Goal: Transaction & Acquisition: Purchase product/service

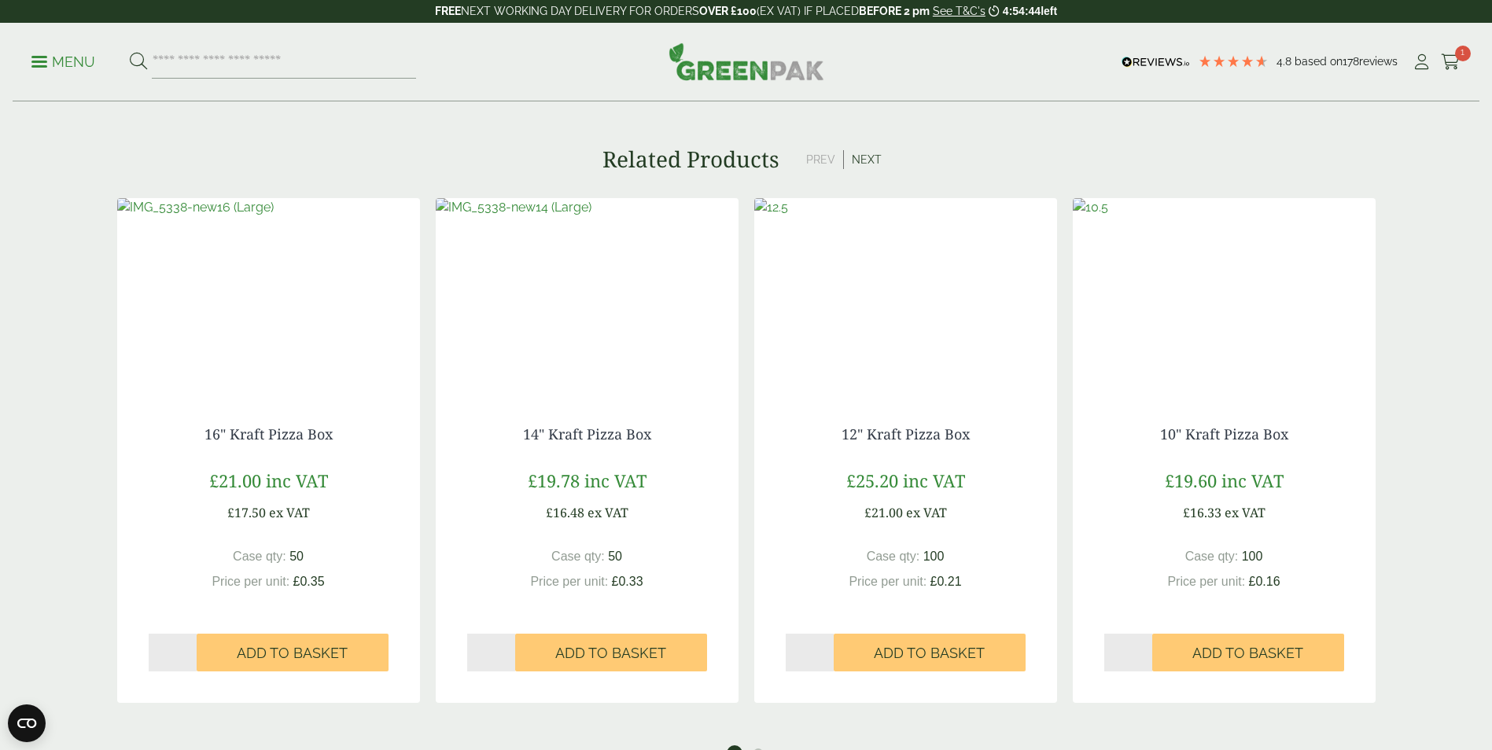
scroll to position [1888, 0]
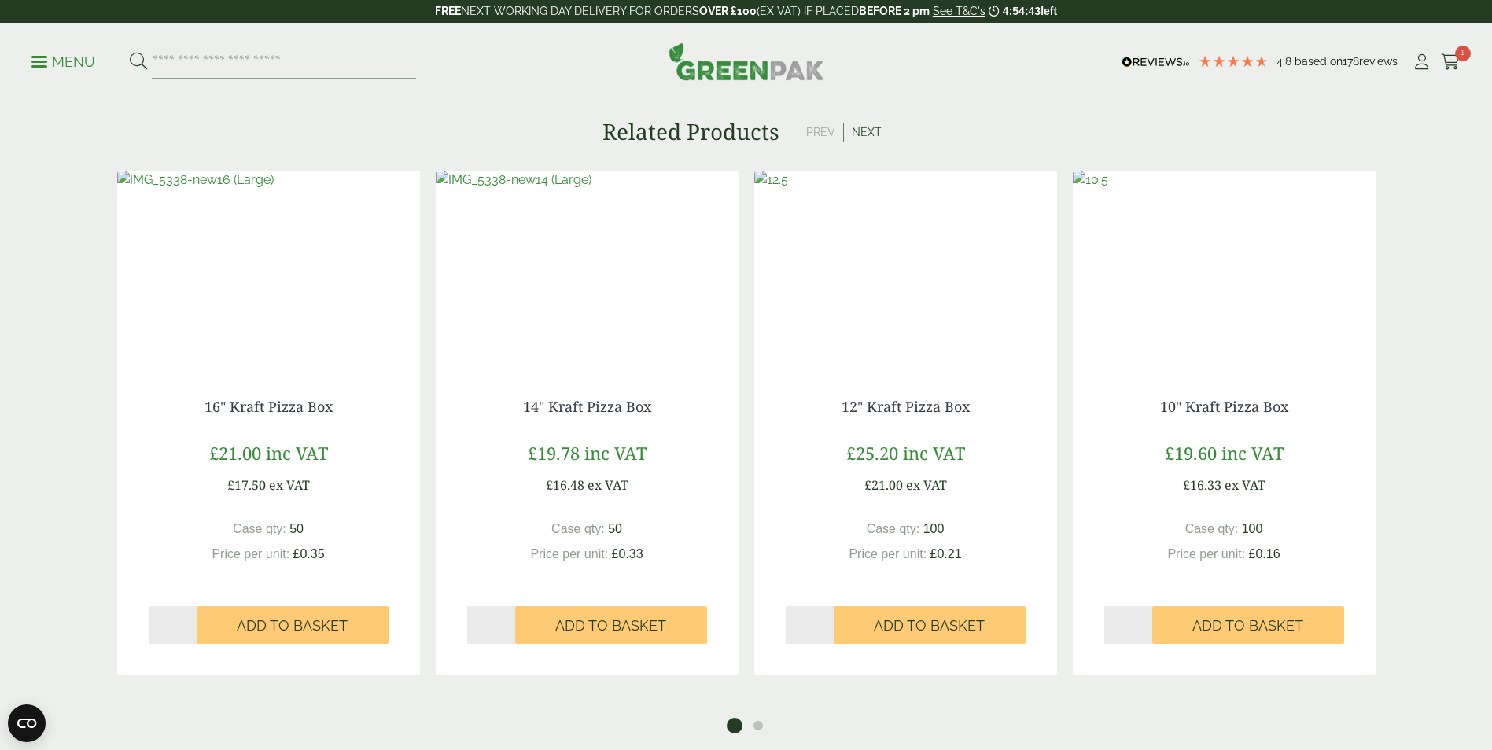
click at [1253, 301] on img at bounding box center [1224, 269] width 303 height 197
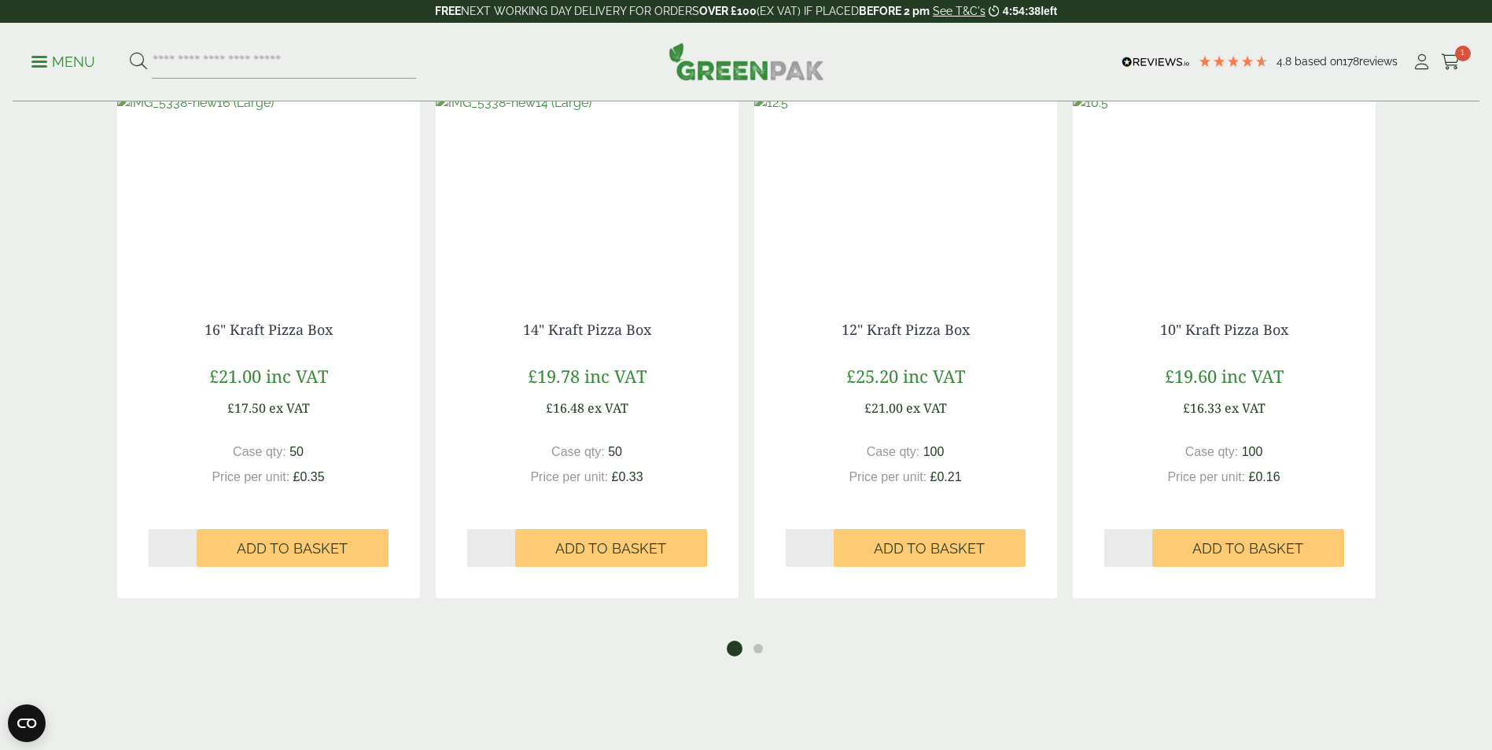
scroll to position [1966, 0]
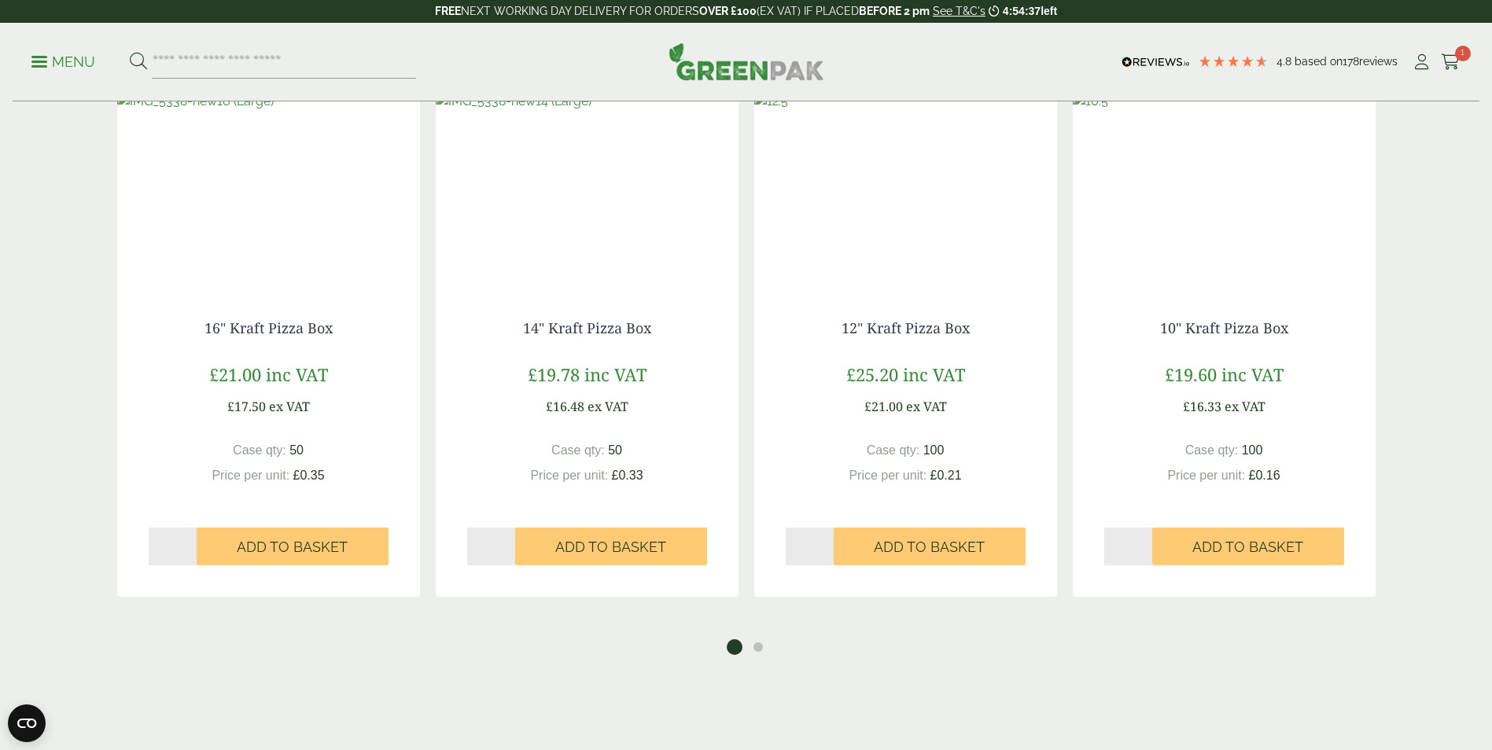
click at [921, 241] on img at bounding box center [905, 190] width 303 height 197
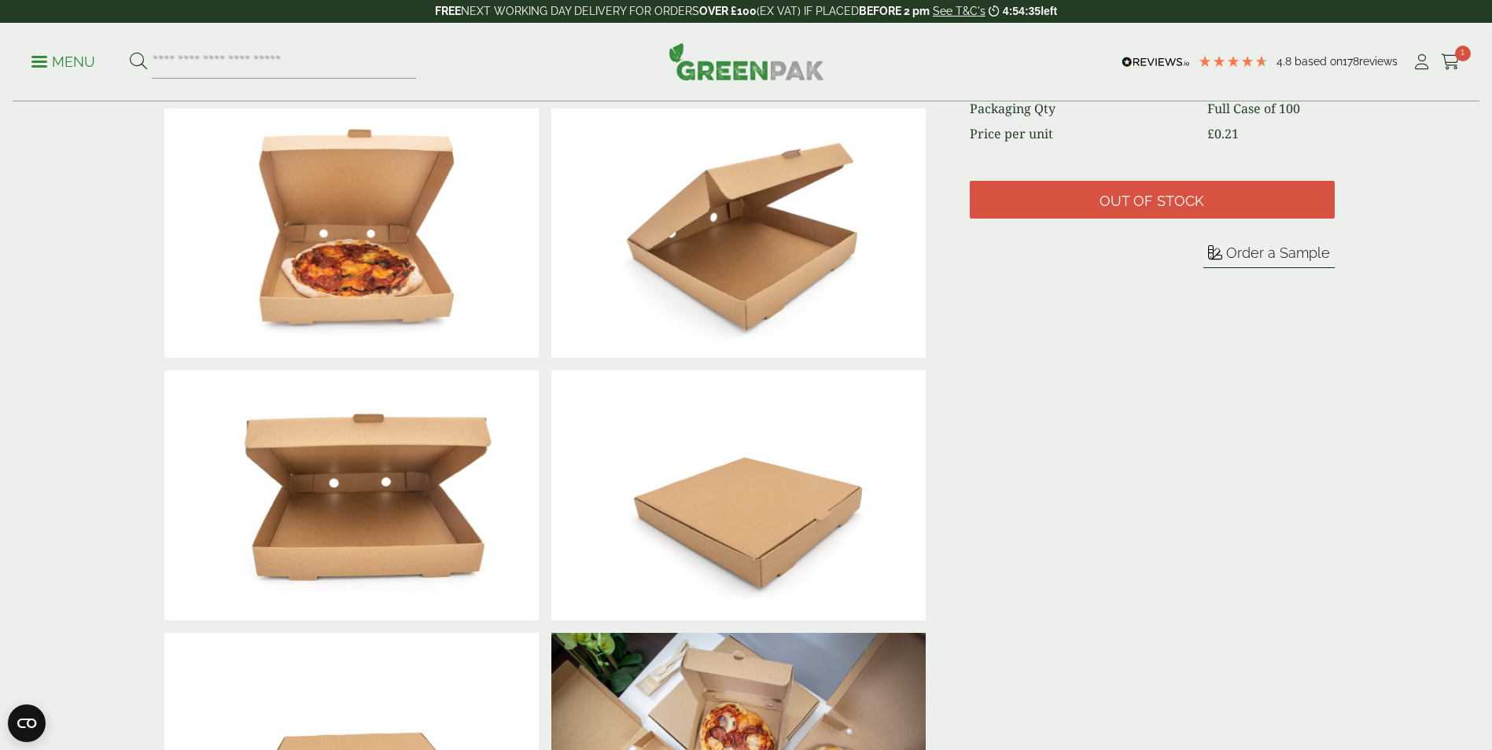
scroll to position [315, 0]
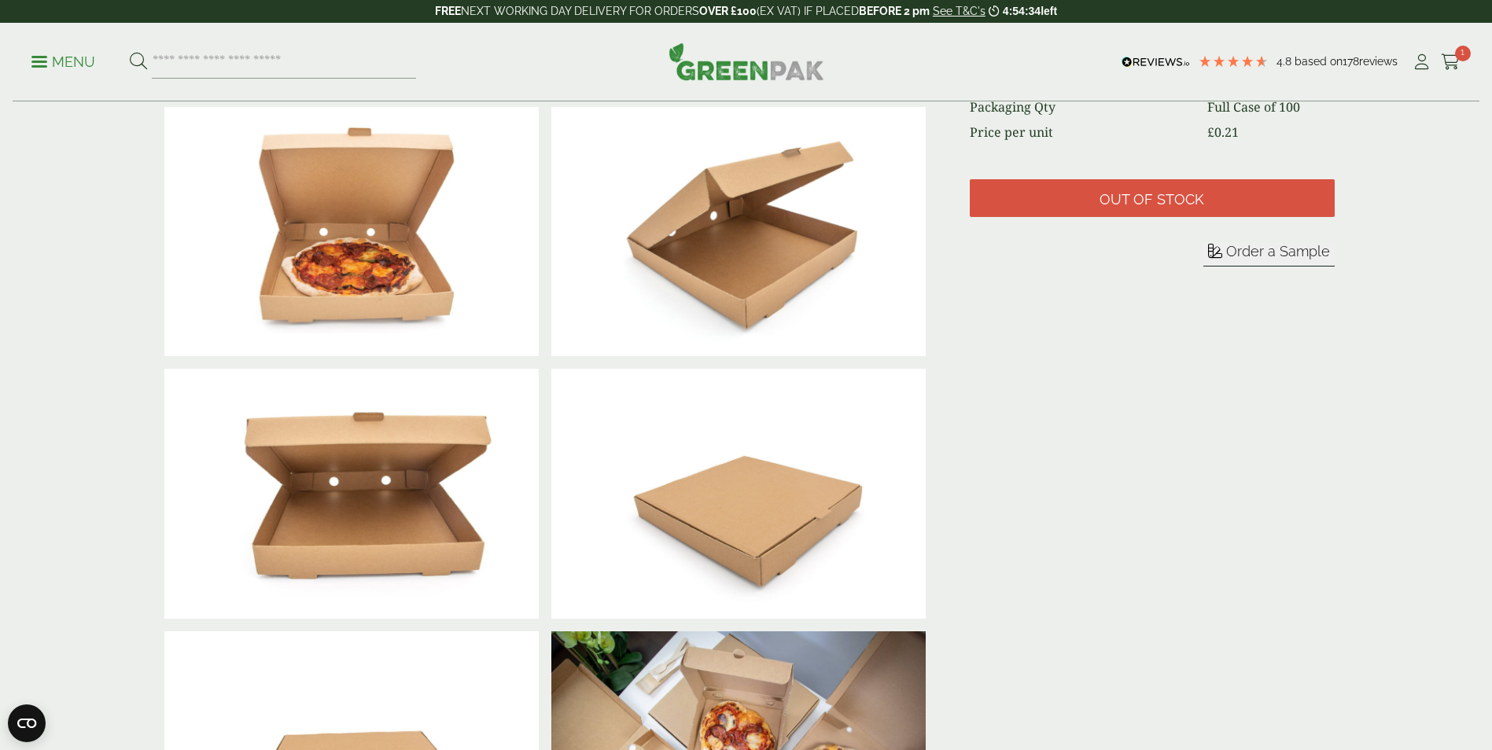
click at [1262, 256] on span "Order a Sample" at bounding box center [1278, 251] width 104 height 17
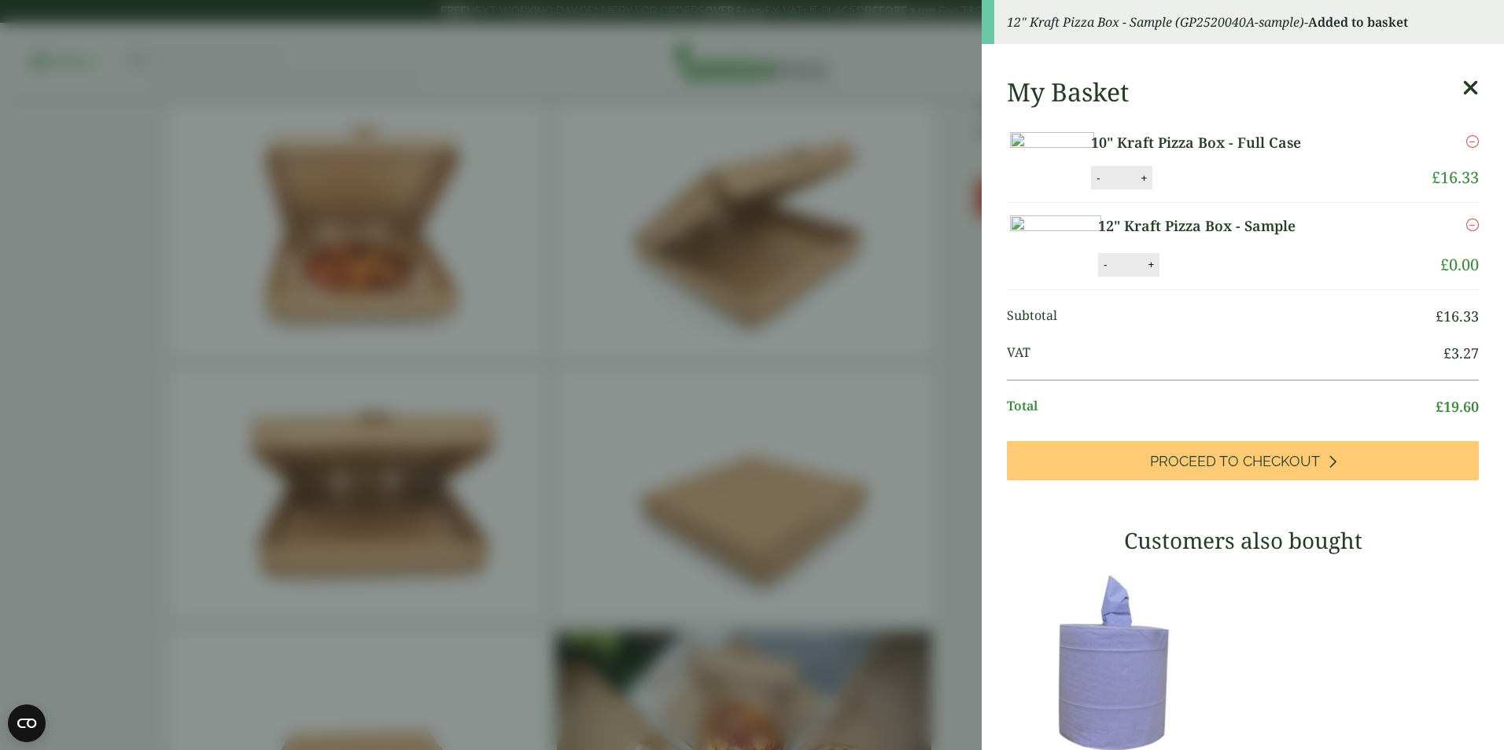
click at [1462, 84] on icon at bounding box center [1470, 88] width 17 height 22
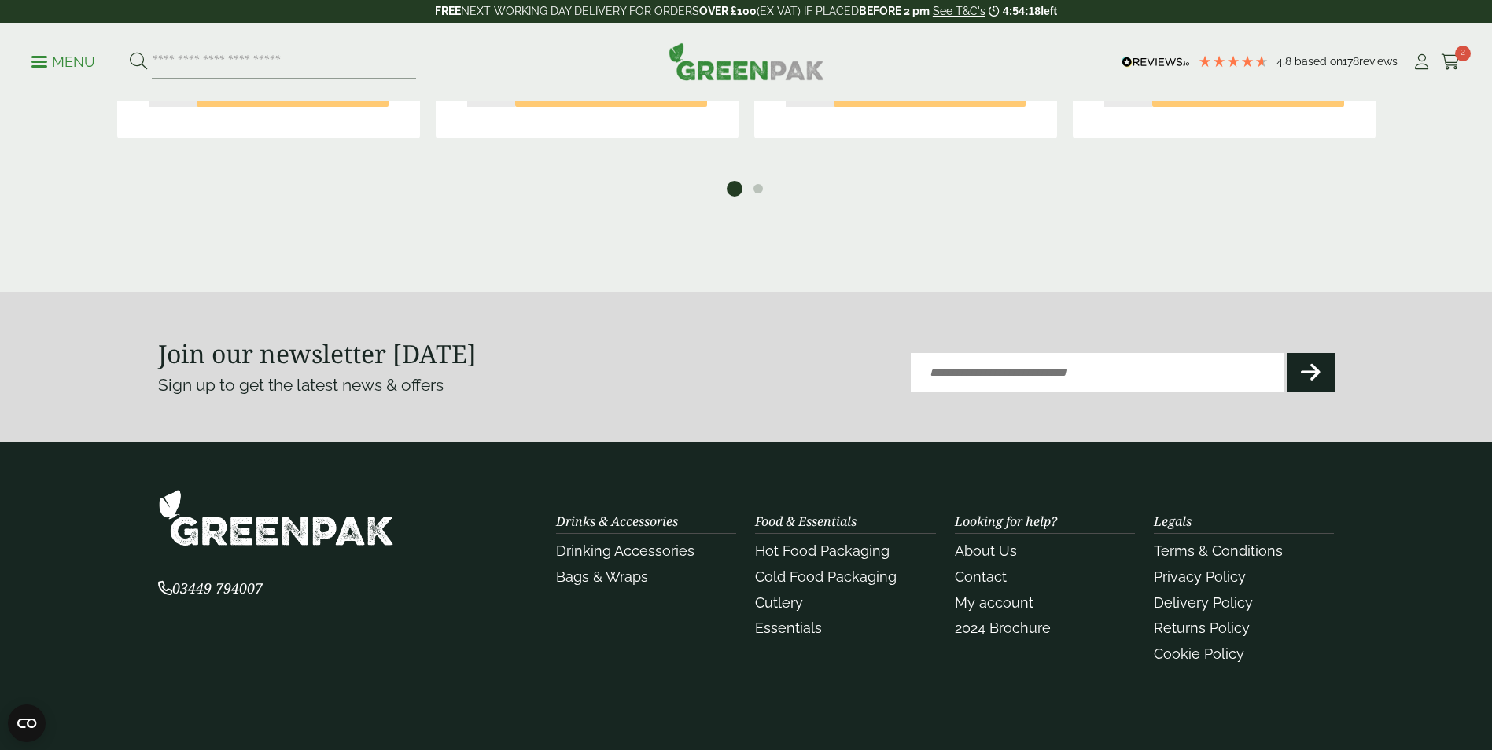
scroll to position [1888, 0]
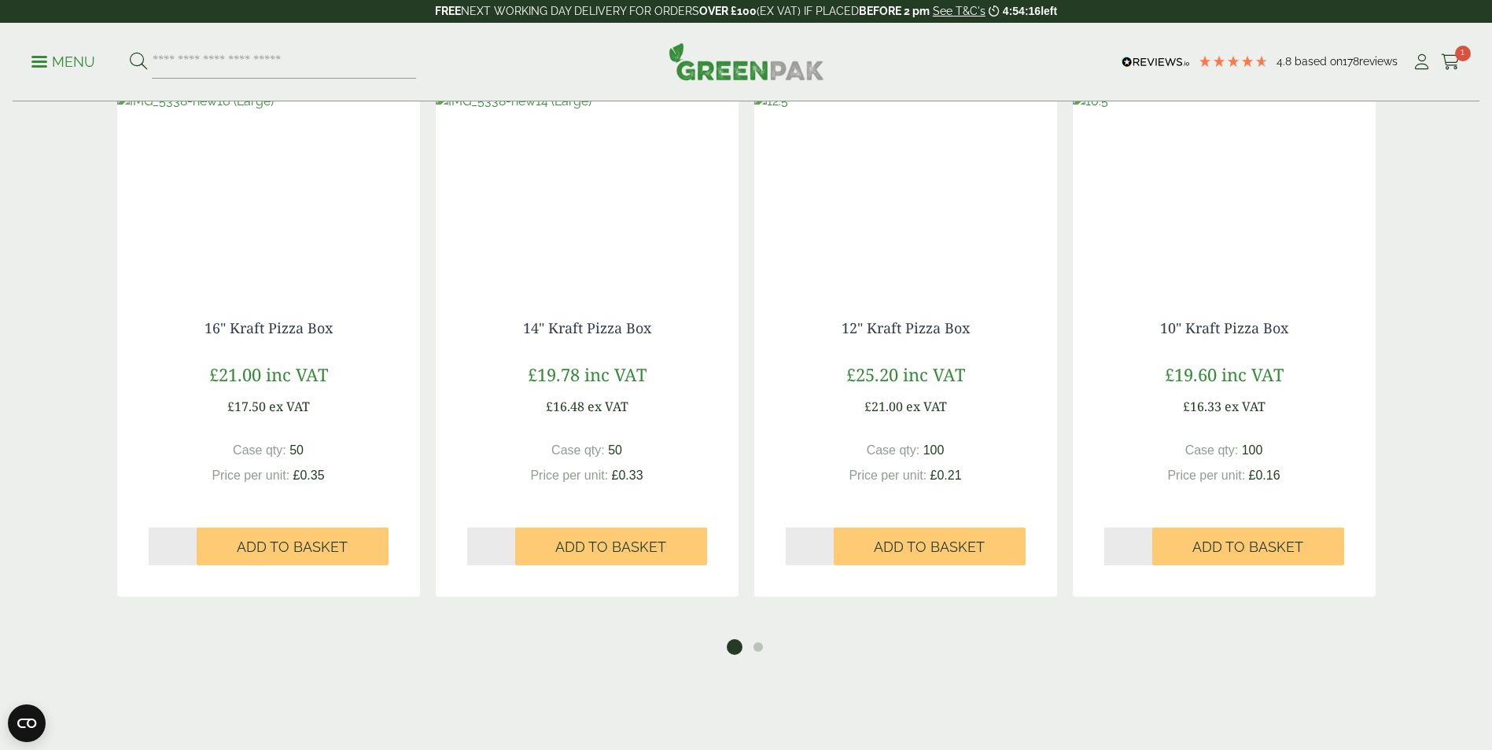
click at [1261, 220] on img at bounding box center [1224, 190] width 303 height 197
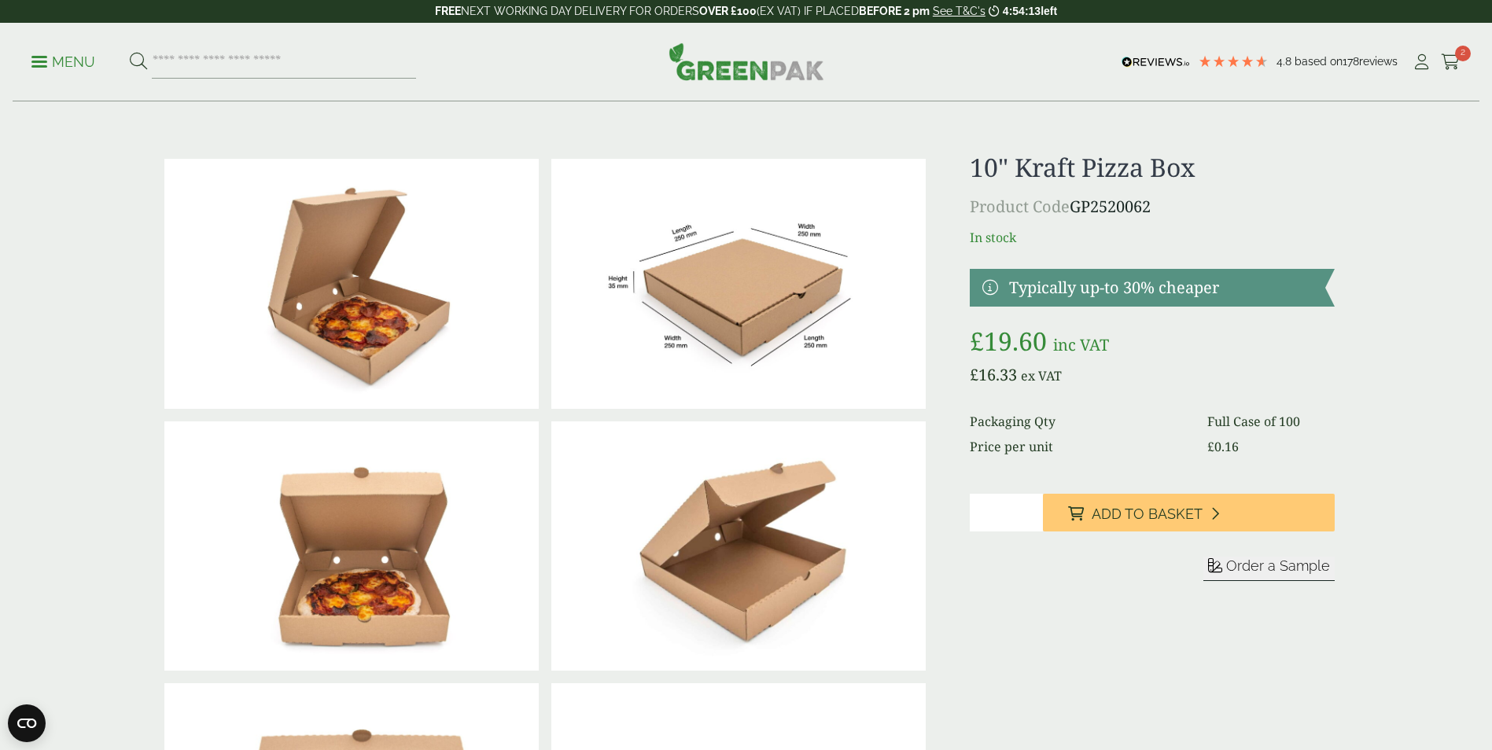
click at [1257, 569] on span "Order a Sample" at bounding box center [1278, 566] width 104 height 17
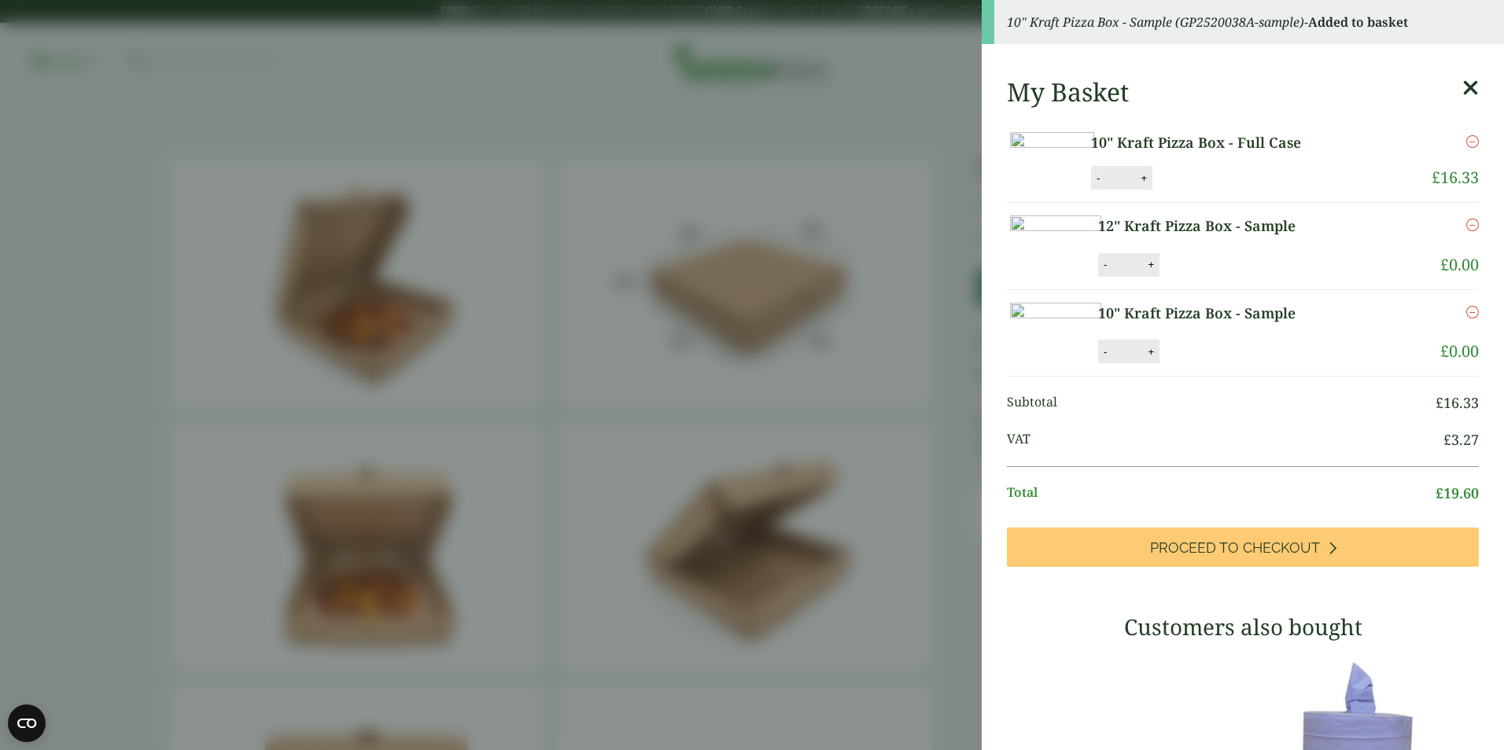
click at [1104, 185] on button "-" at bounding box center [1098, 177] width 13 height 13
click at [1234, 190] on button "Update" at bounding box center [1194, 179] width 79 height 24
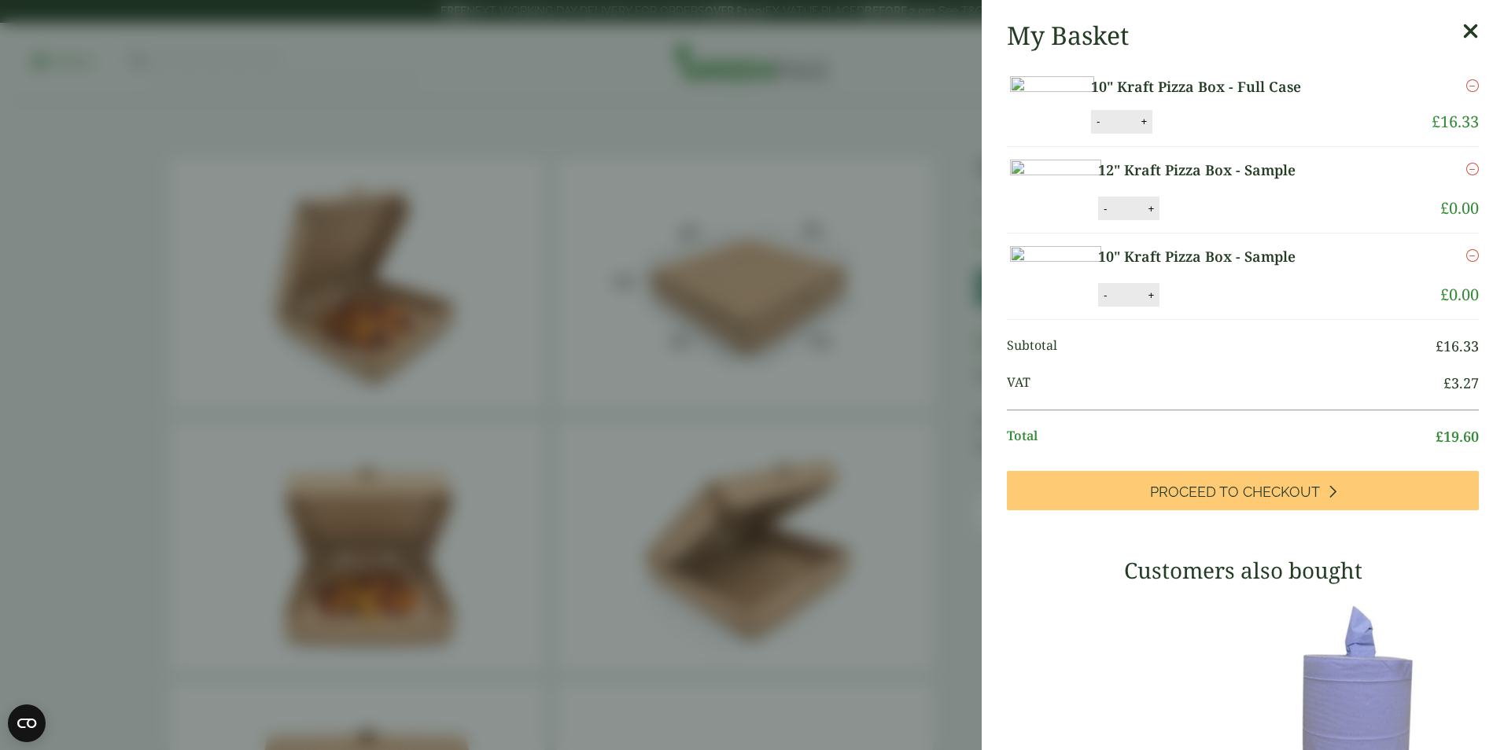
click at [1175, 184] on p "12" Kraft Pizza Box - Sample" at bounding box center [1233, 172] width 270 height 24
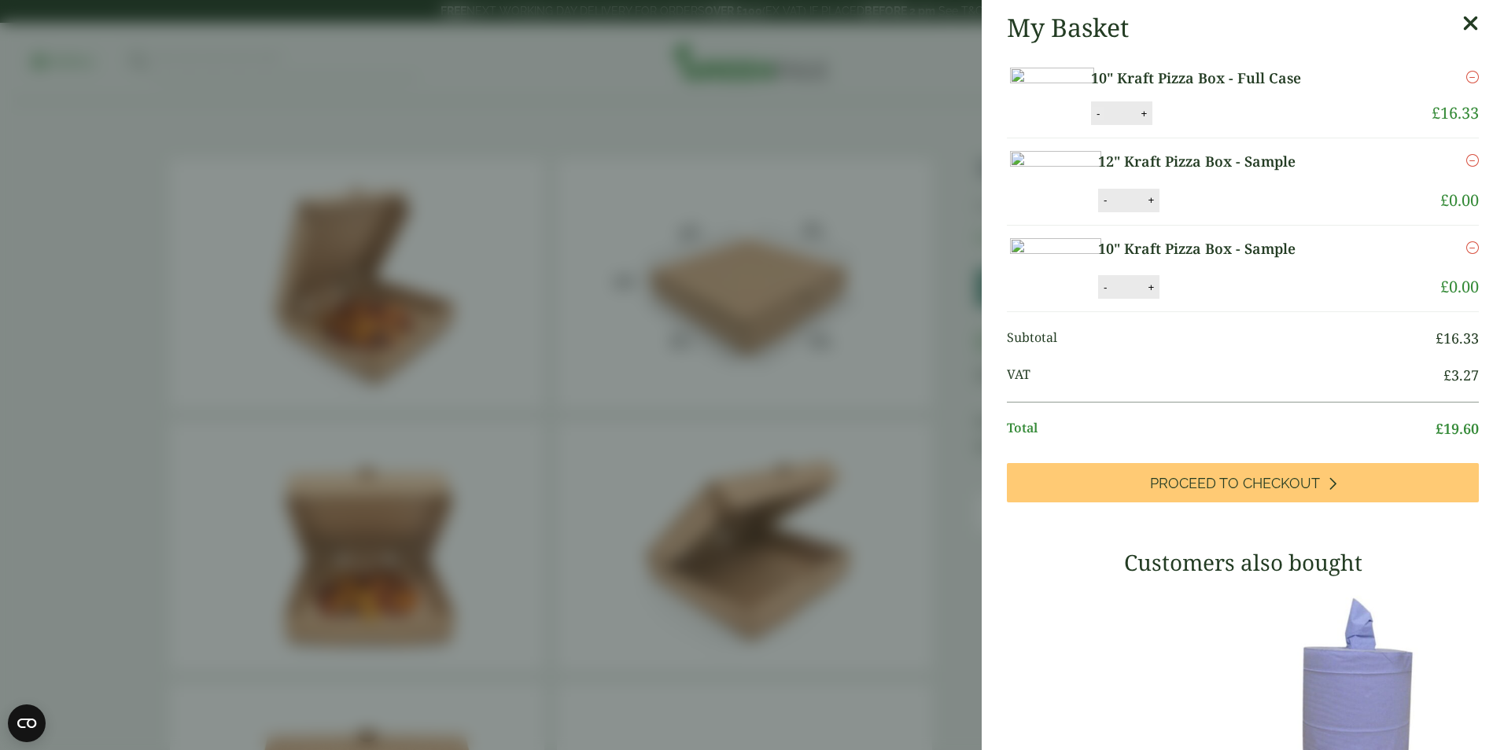
click at [1104, 120] on button "-" at bounding box center [1098, 113] width 13 height 13
click at [1234, 126] on button "Update" at bounding box center [1194, 114] width 79 height 24
type input "*"
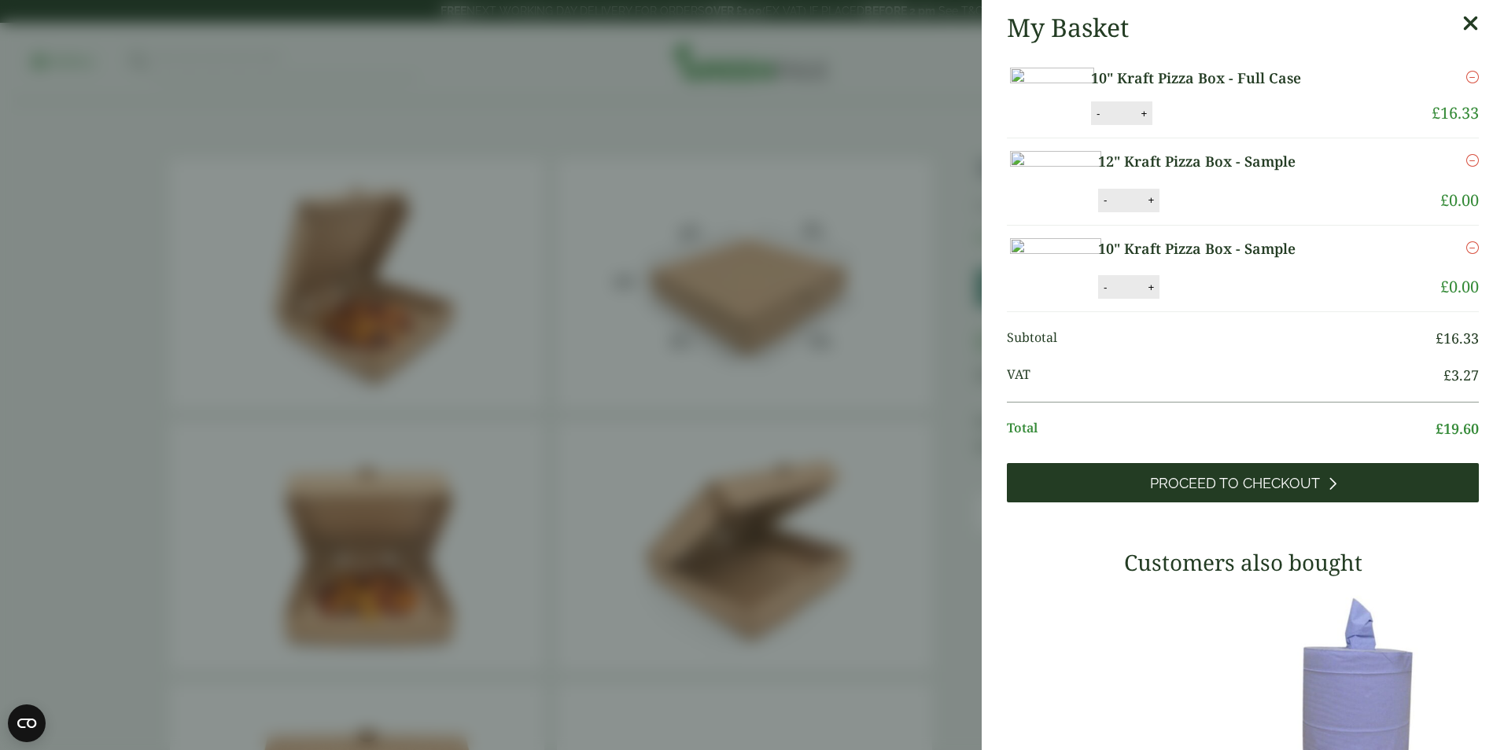
click at [1196, 503] on link "Proceed to Checkout" at bounding box center [1243, 482] width 472 height 39
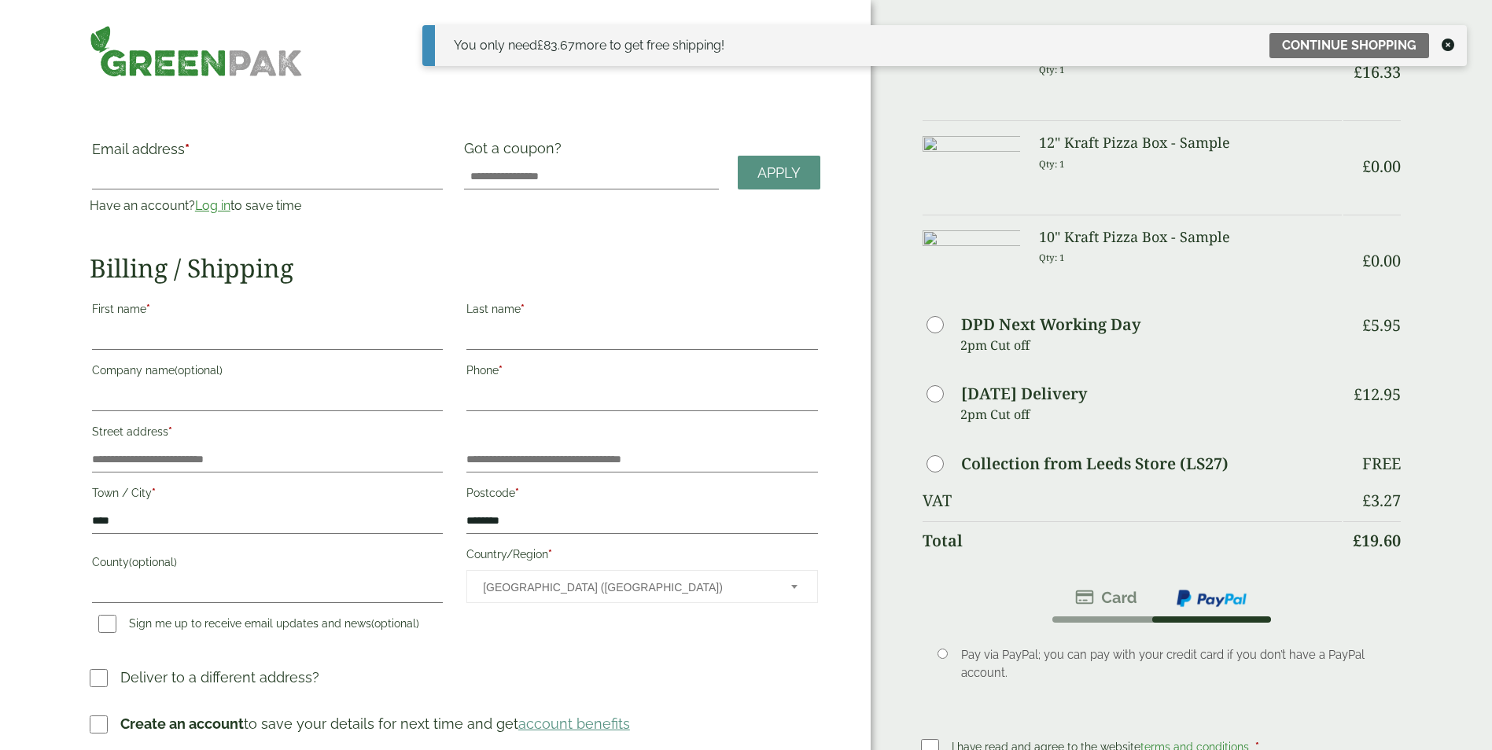
click at [1443, 40] on icon at bounding box center [1448, 45] width 13 height 13
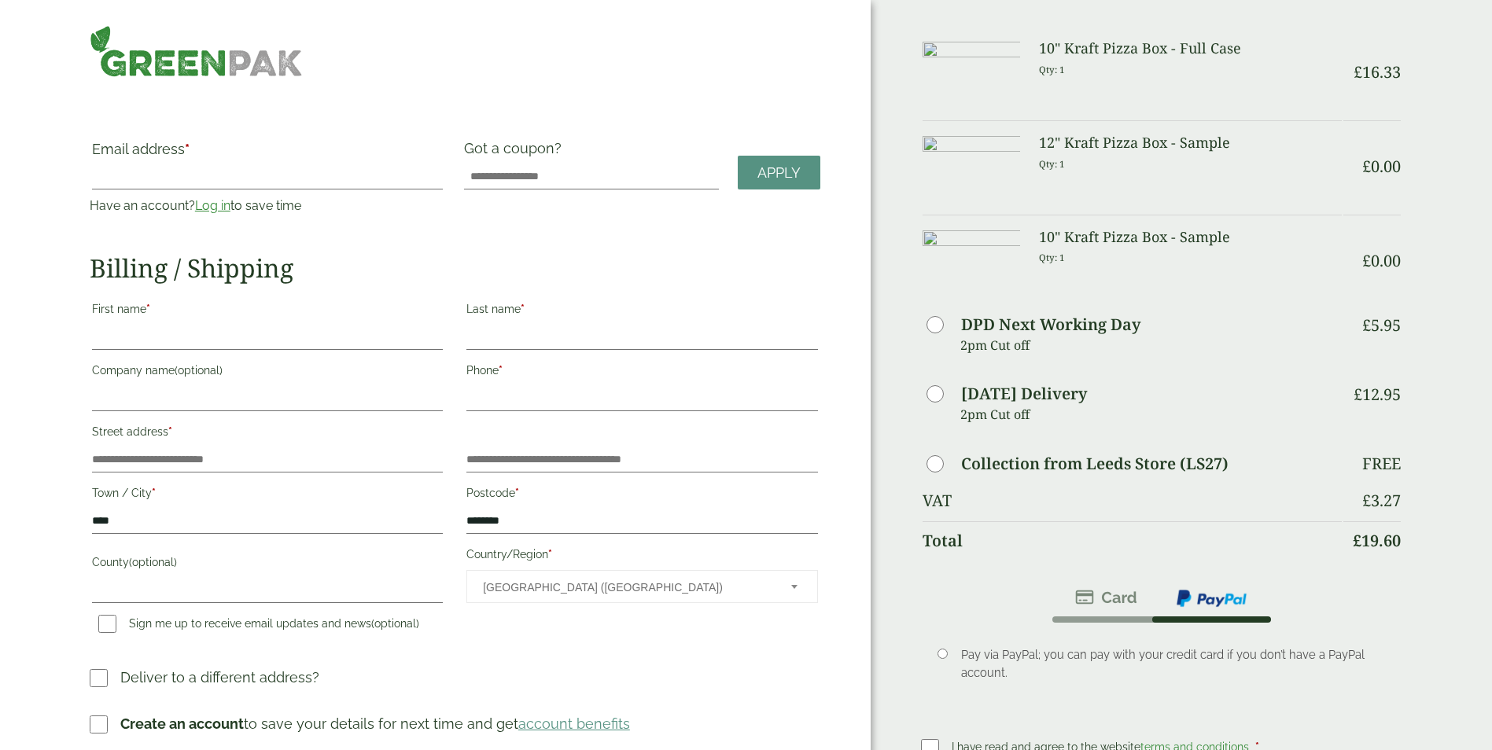
click at [1104, 70] on p "Qty: 1" at bounding box center [1190, 69] width 303 height 24
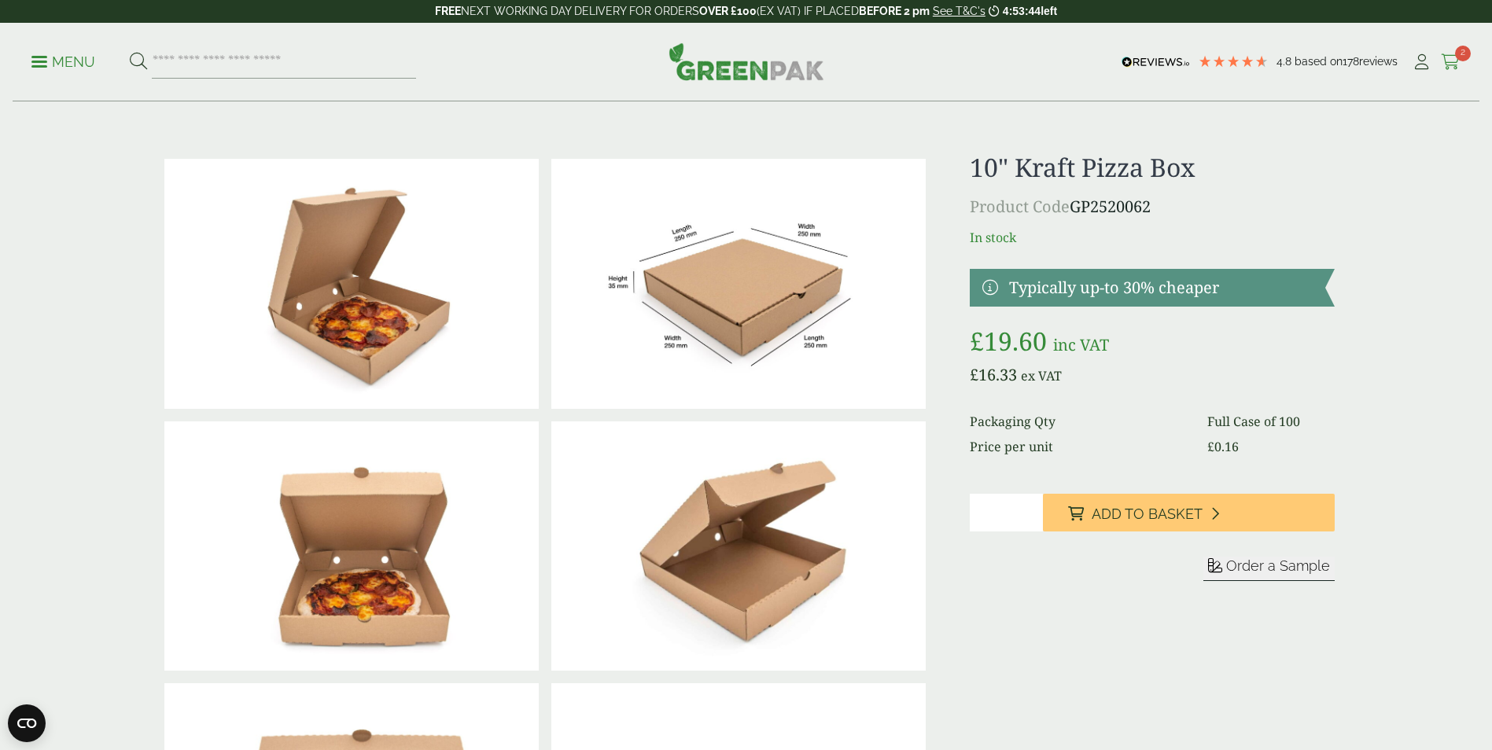
click at [1453, 53] on link "Cart 2" at bounding box center [1451, 62] width 20 height 24
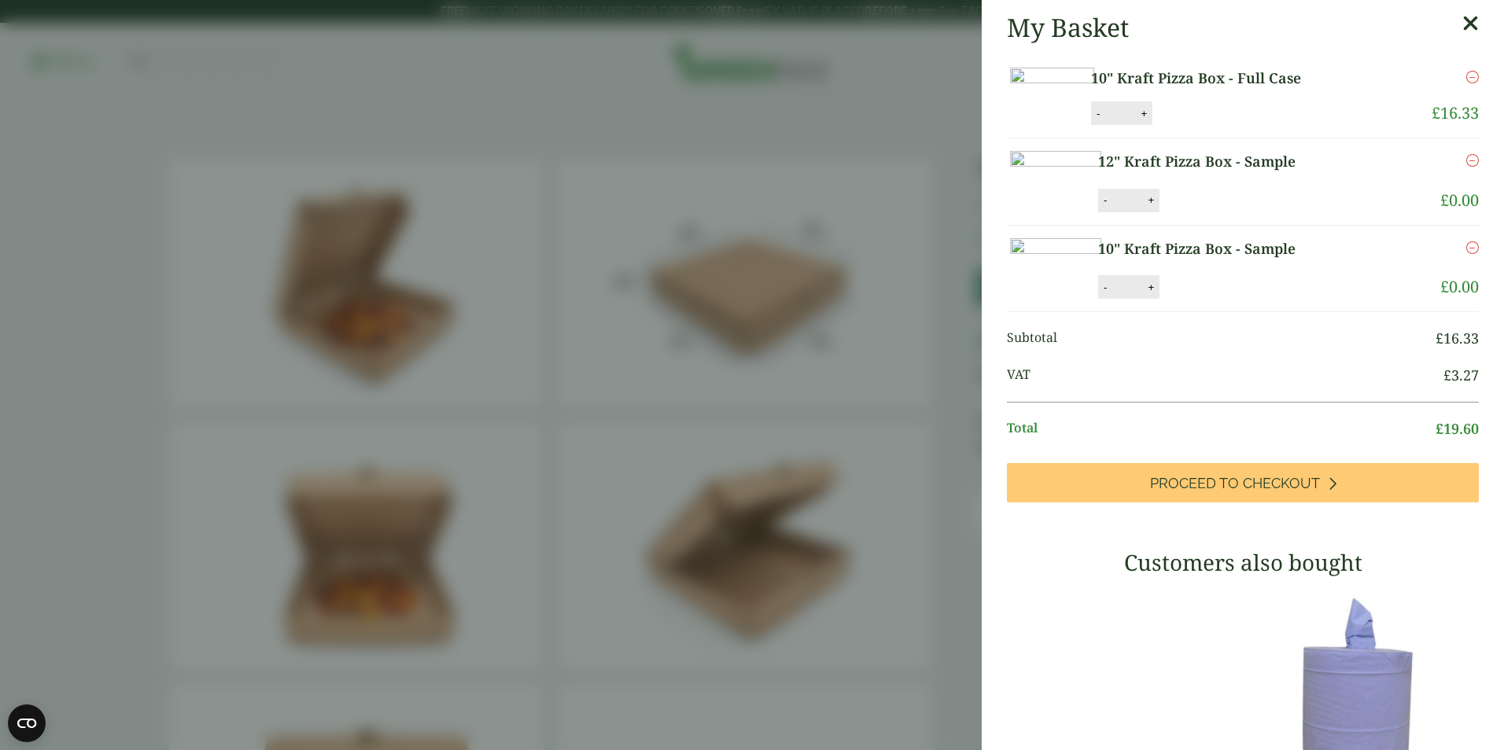
click at [1466, 79] on icon "Remove this item" at bounding box center [1472, 77] width 13 height 13
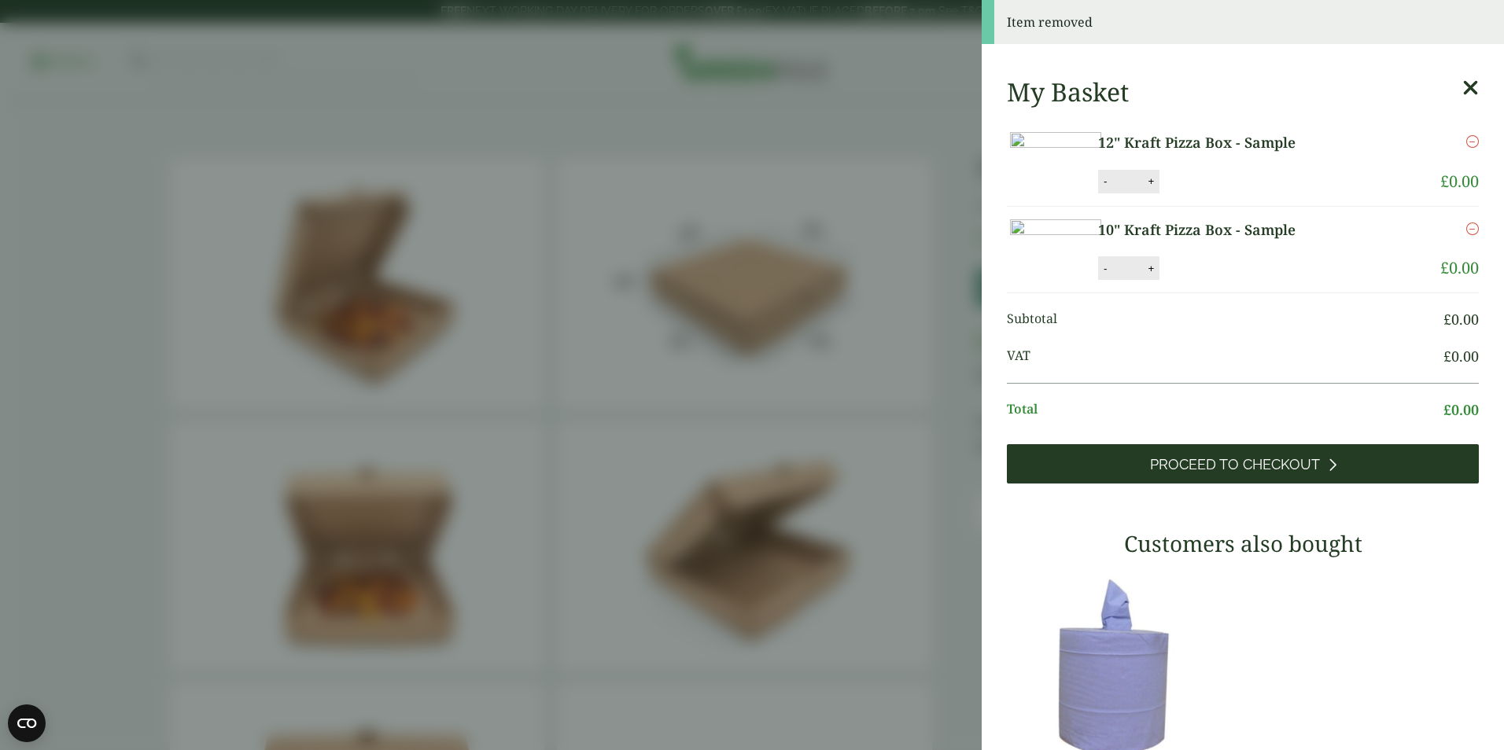
click at [1184, 474] on span "Proceed to Checkout" at bounding box center [1235, 464] width 170 height 17
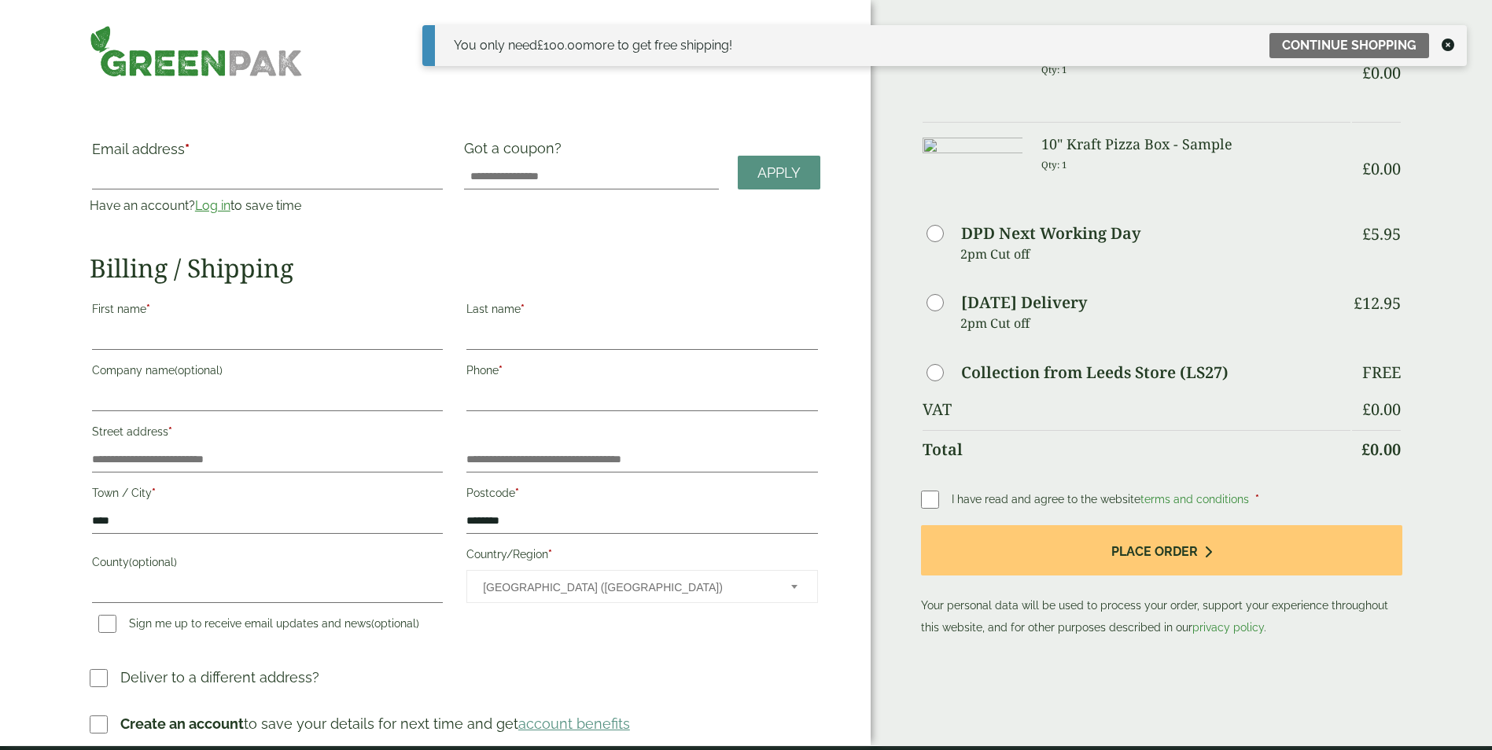
click at [1436, 46] on div "You only need £ 100.00 more to get free shipping! Continue shopping" at bounding box center [944, 45] width 1045 height 41
click at [1446, 46] on icon at bounding box center [1448, 45] width 13 height 13
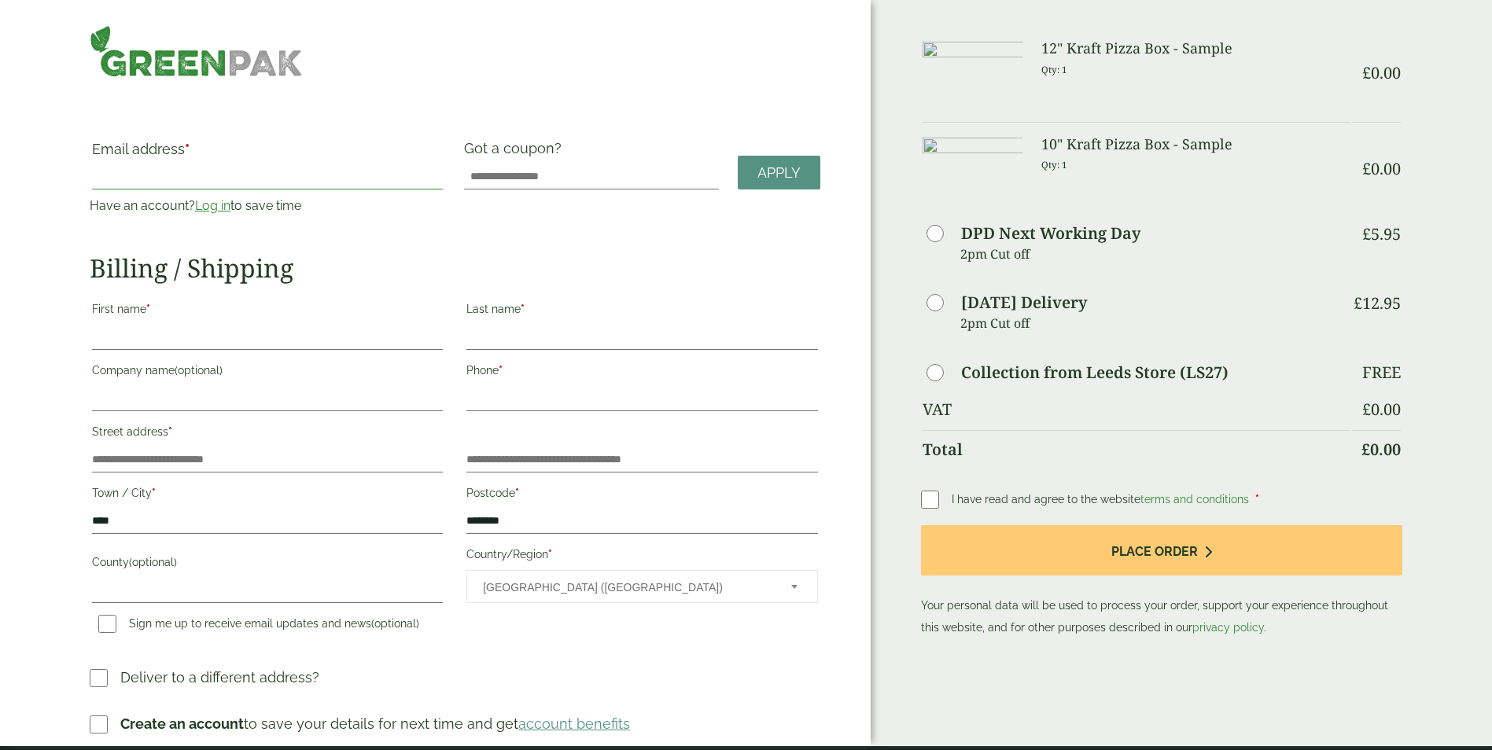
click at [148, 185] on input "Email address *" at bounding box center [267, 176] width 351 height 25
type input "**********"
type input "****"
type input "**********"
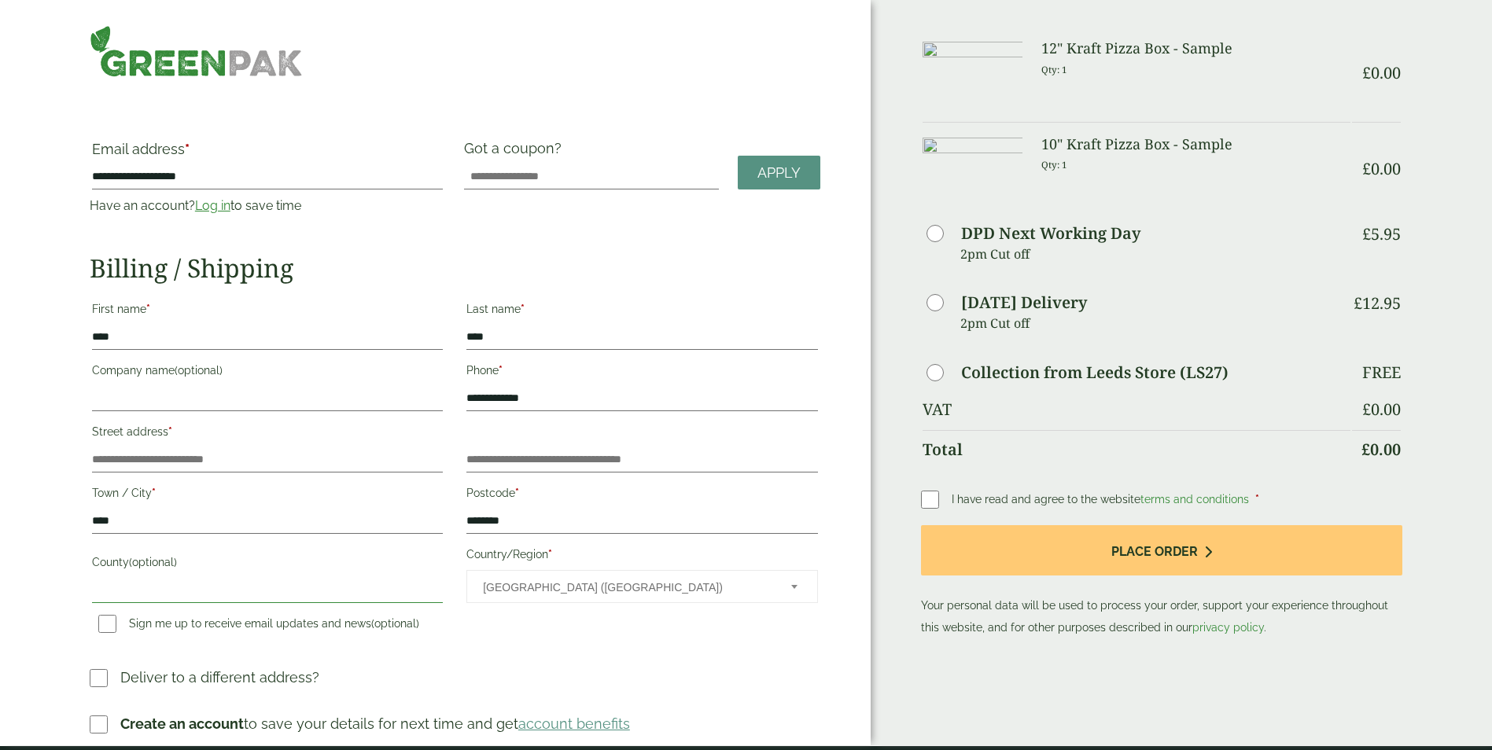
type input "****"
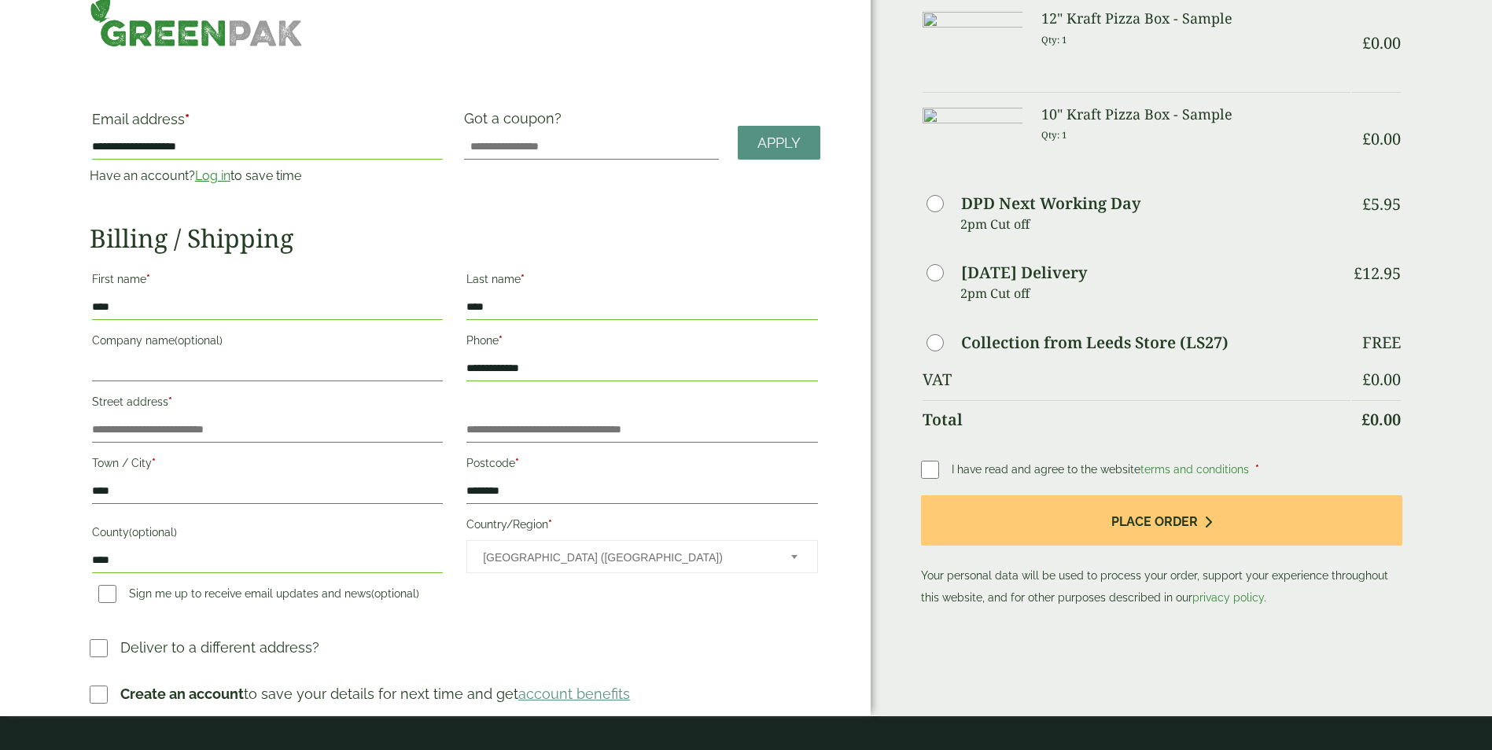
scroll to position [79, 0]
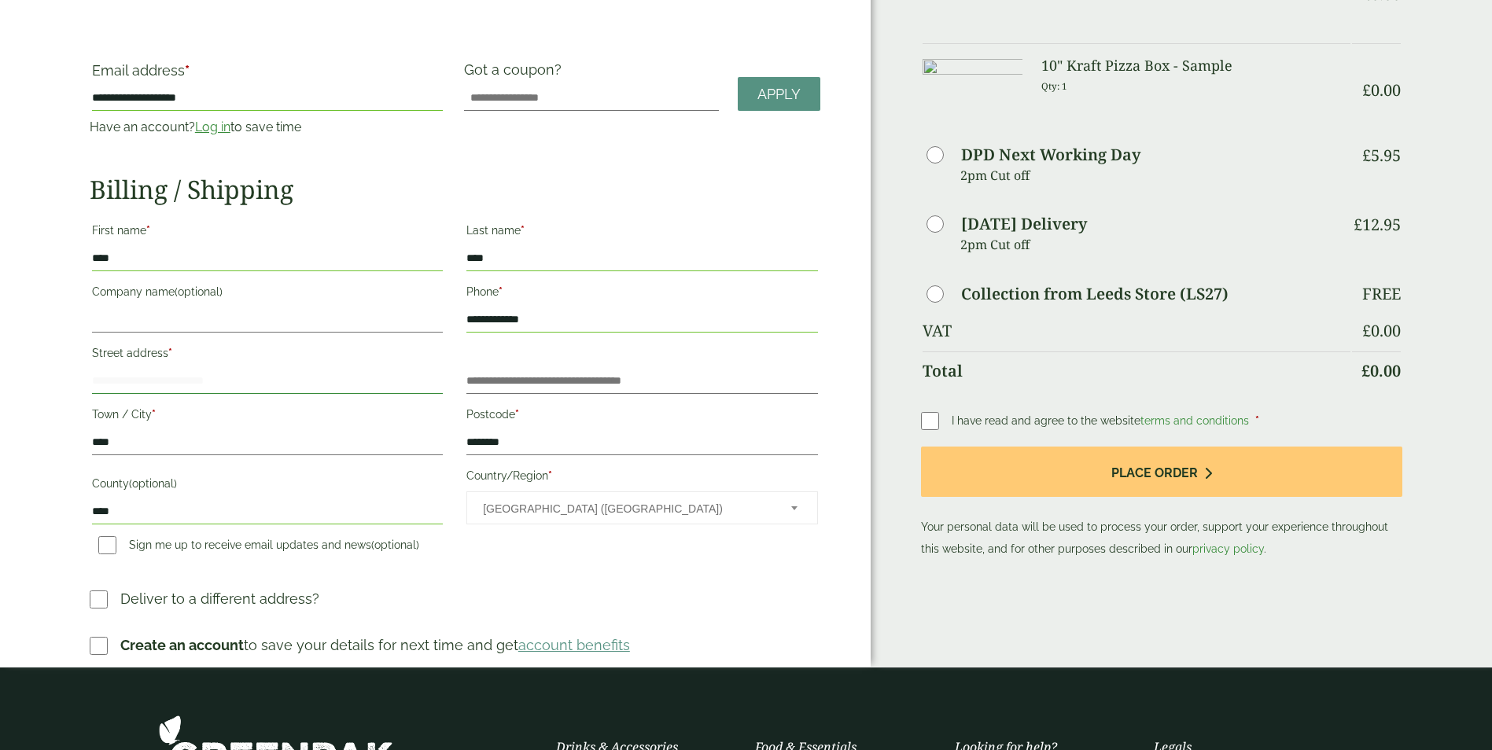
click at [163, 385] on input "Street address *" at bounding box center [267, 381] width 351 height 25
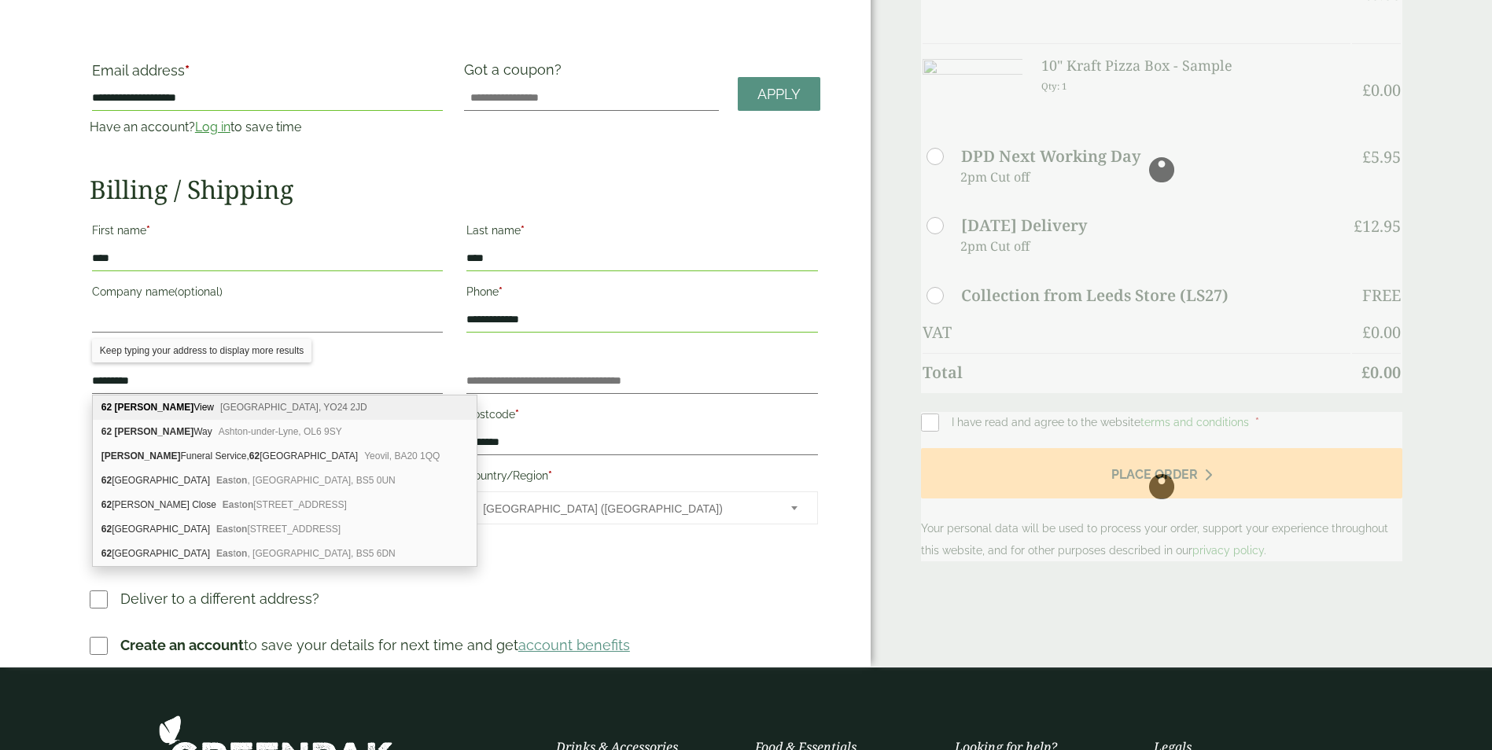
click at [220, 405] on span "York, YO24 2JD" at bounding box center [293, 407] width 147 height 11
type input "**********"
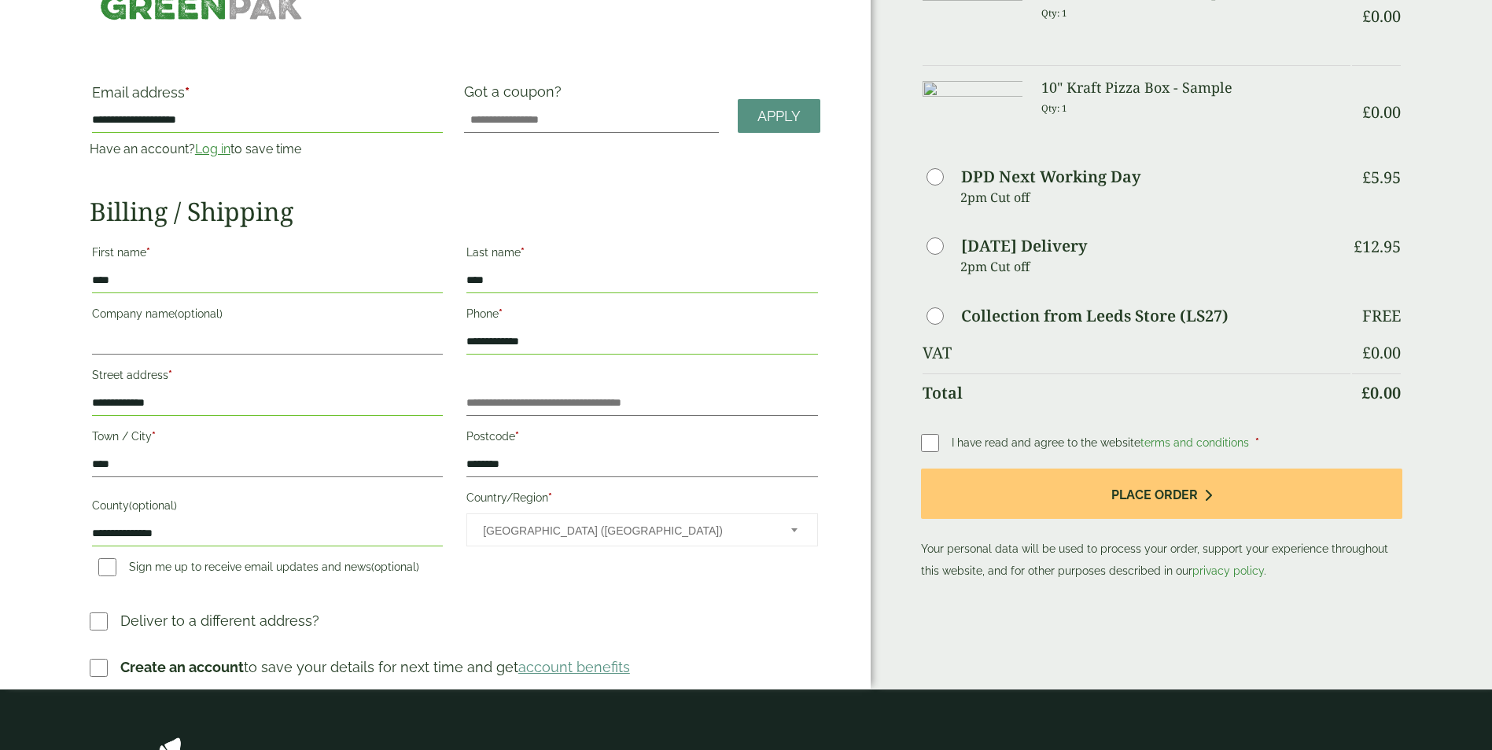
scroll to position [0, 0]
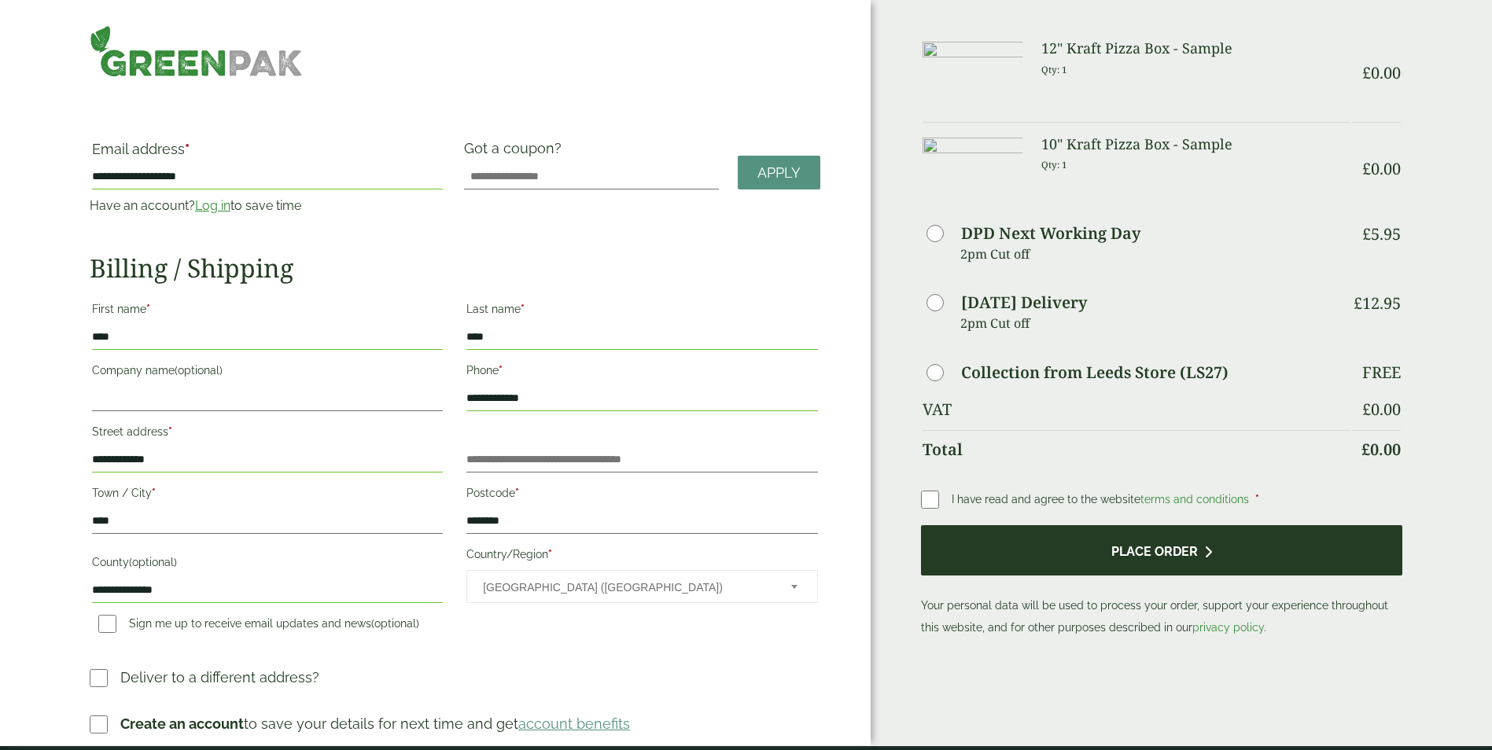
click at [1114, 562] on button "Place order" at bounding box center [1162, 550] width 482 height 51
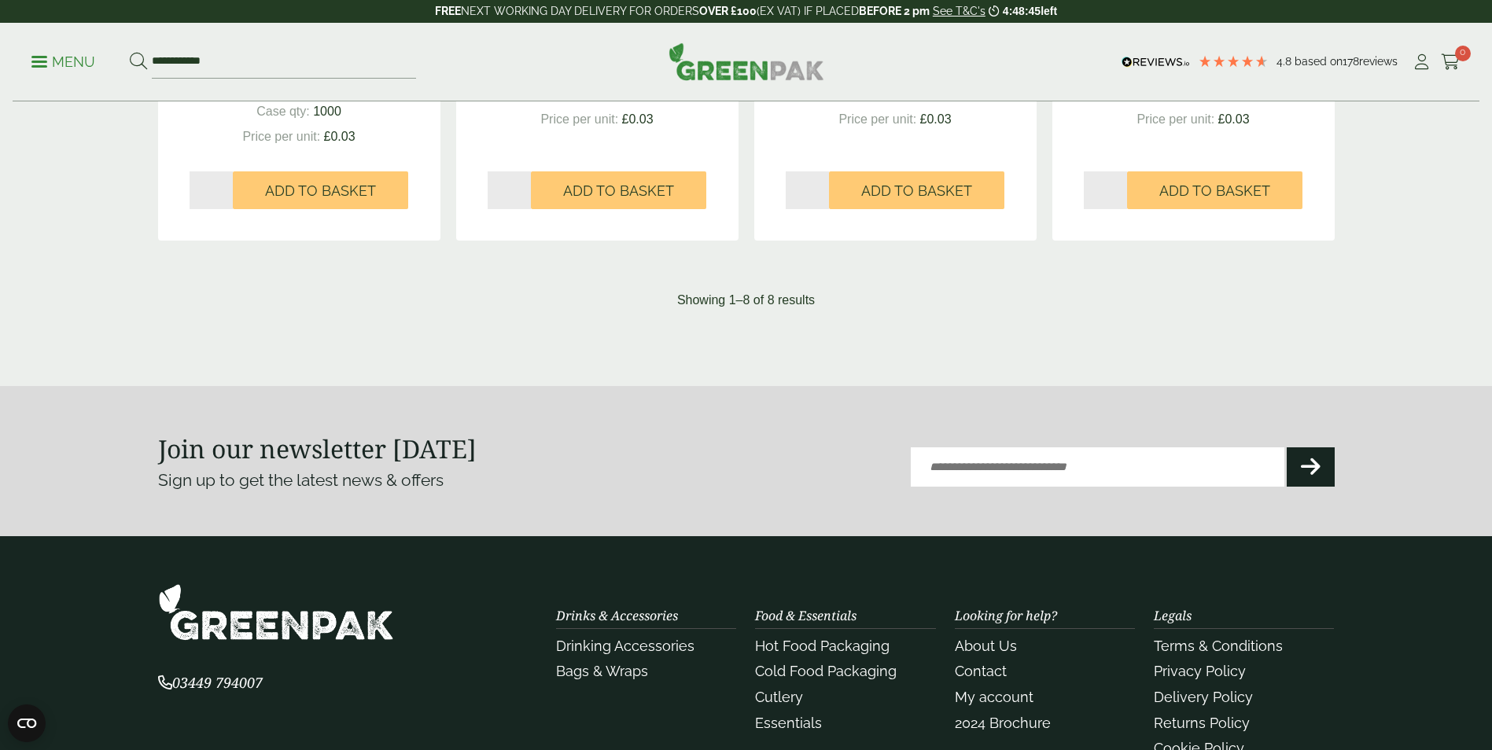
scroll to position [1360, 0]
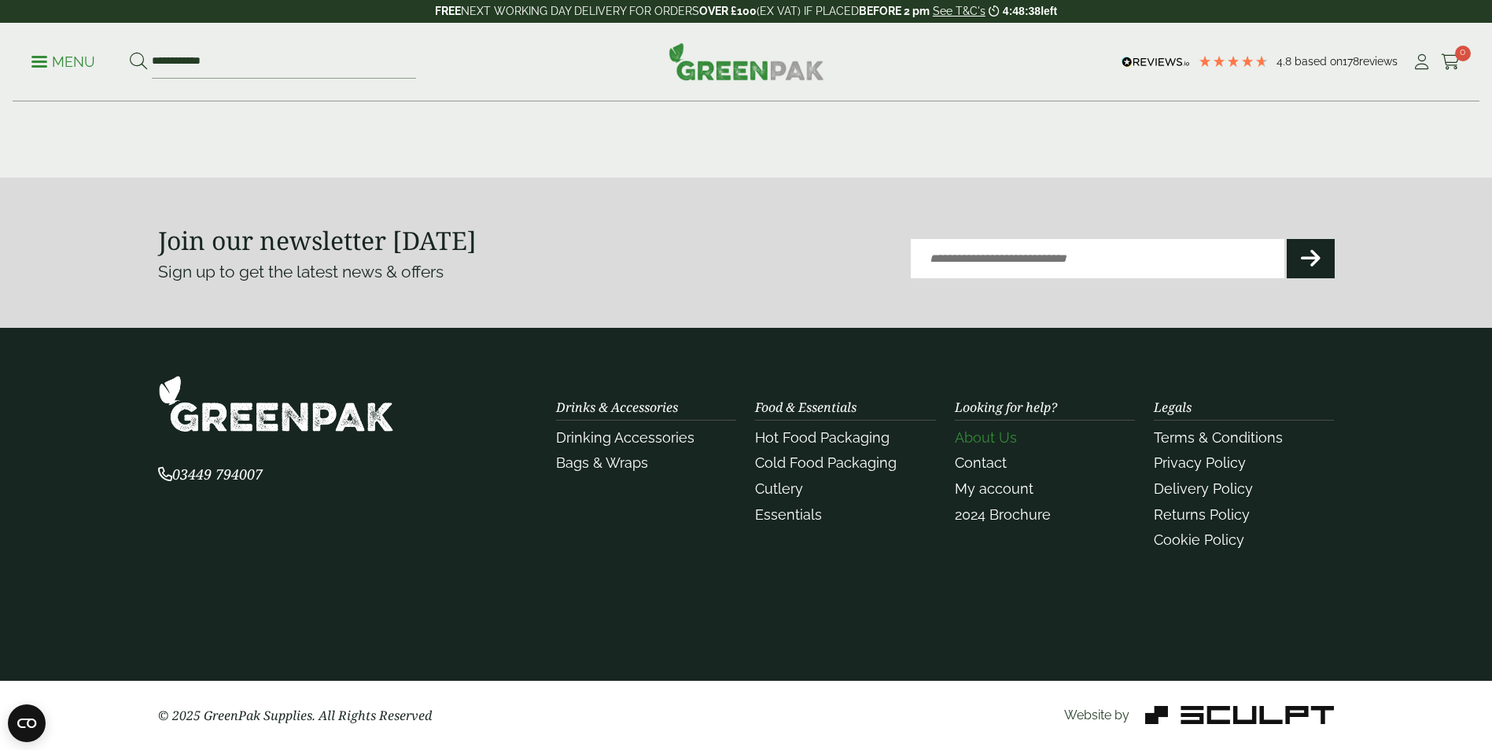
click at [989, 440] on link "About Us" at bounding box center [986, 437] width 62 height 17
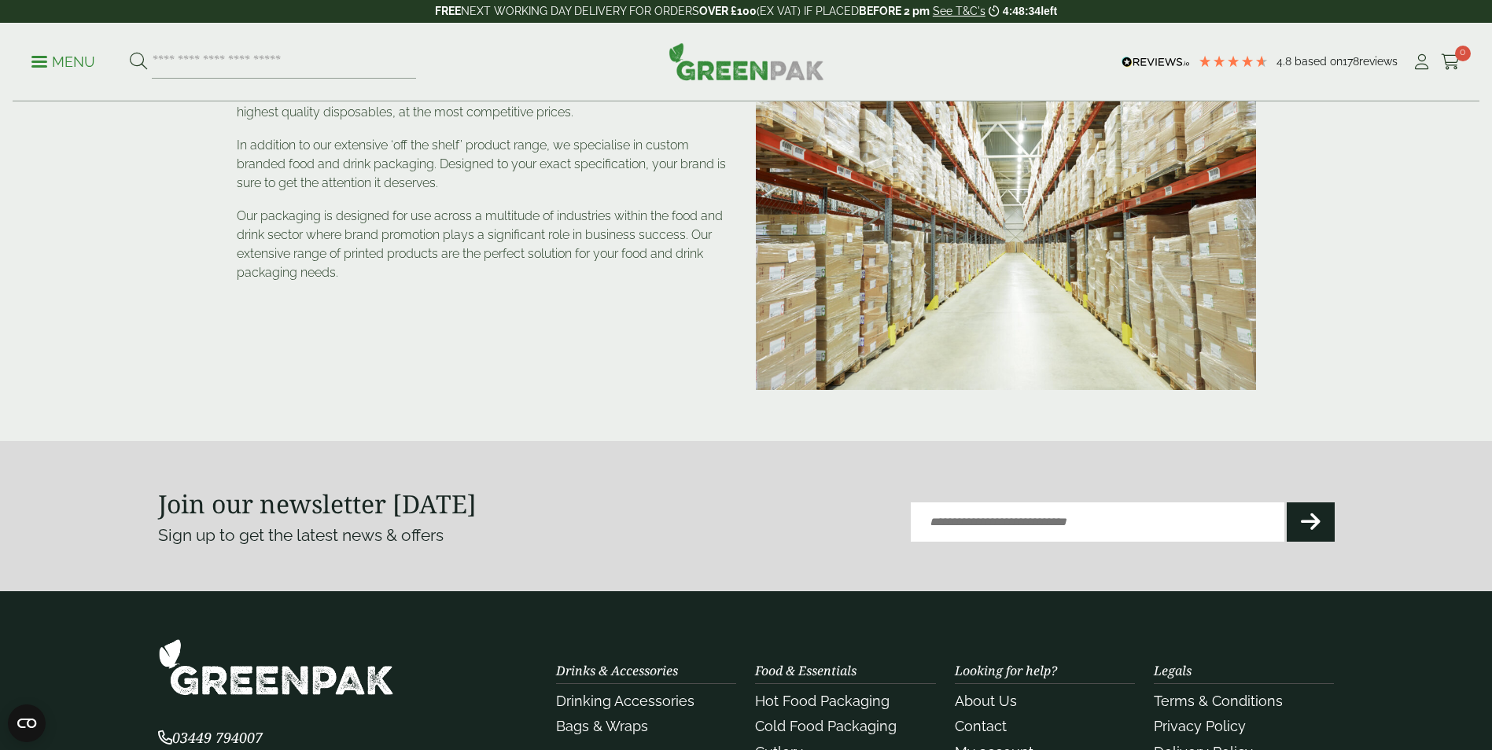
scroll to position [425, 0]
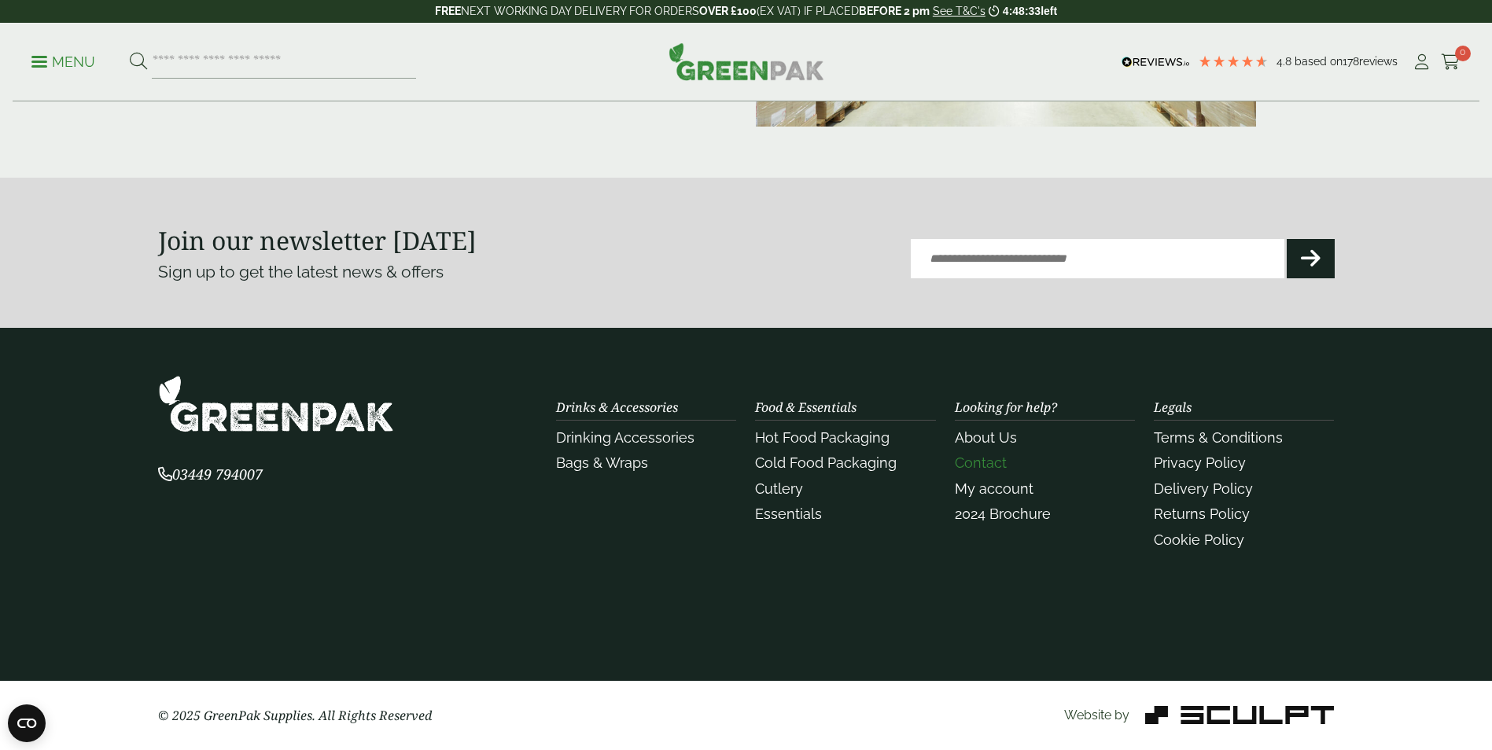
click at [984, 462] on link "Contact" at bounding box center [981, 463] width 52 height 17
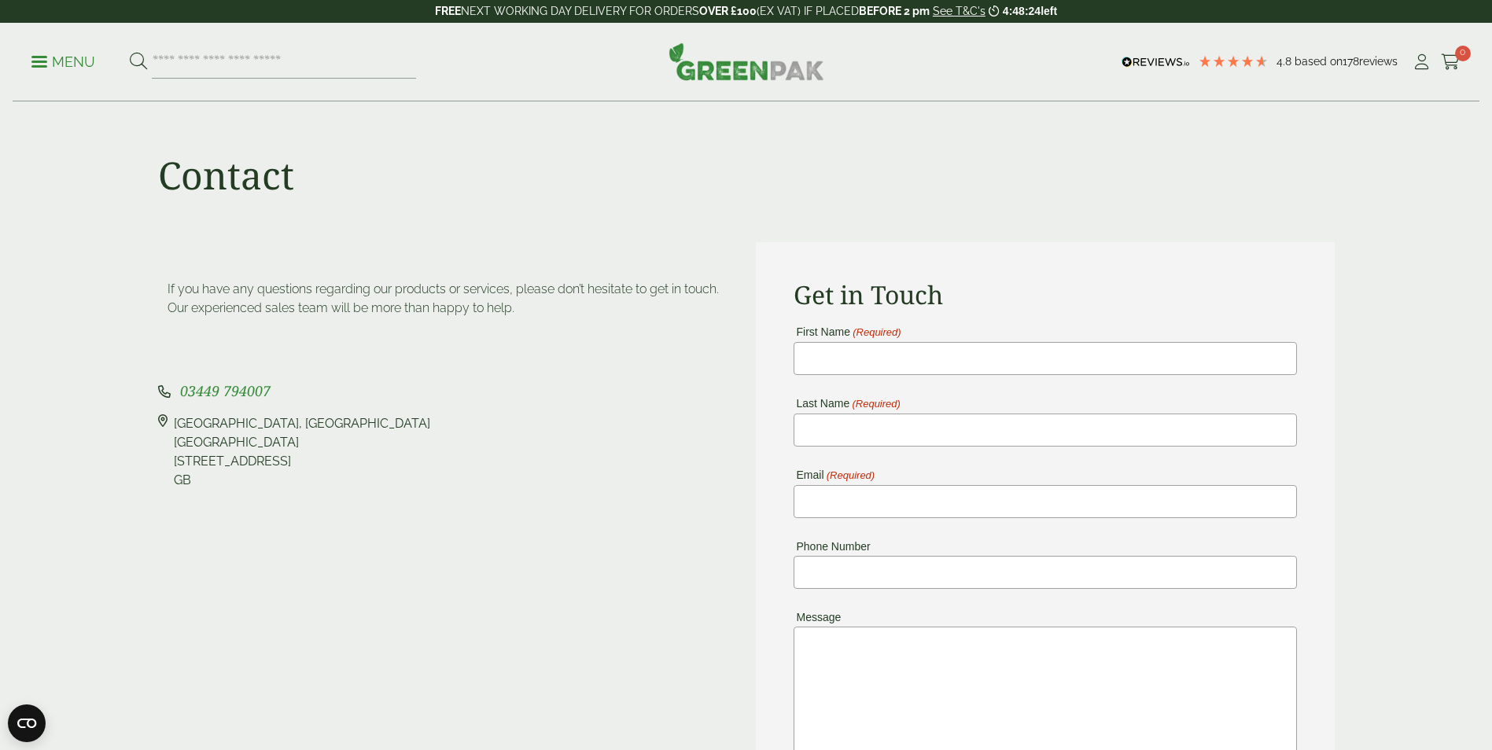
click at [86, 68] on p "Menu" at bounding box center [63, 62] width 64 height 19
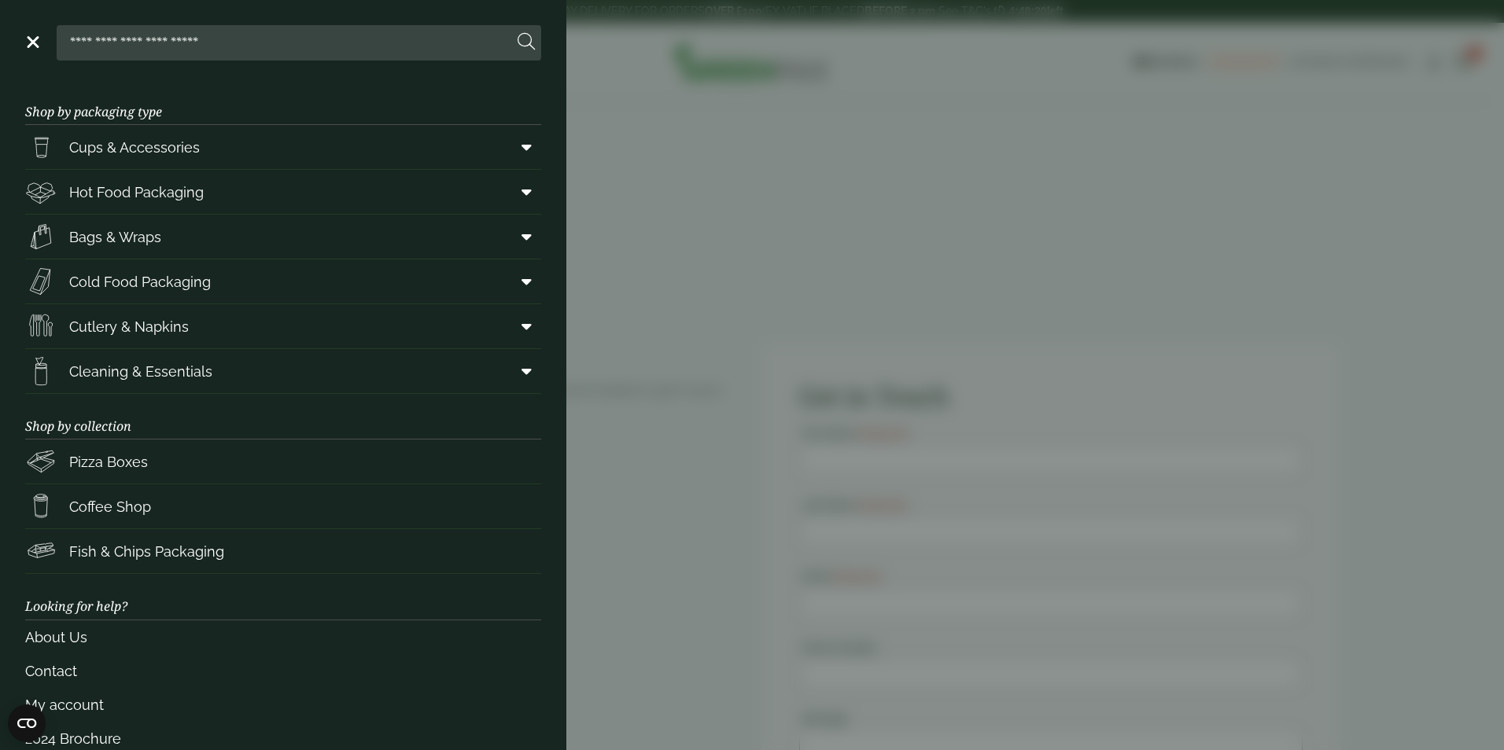
click at [643, 256] on aside "Close Shop by packaging type Cups & Accessories Hot Drink Paper Cups Smoothie C…" at bounding box center [752, 375] width 1504 height 750
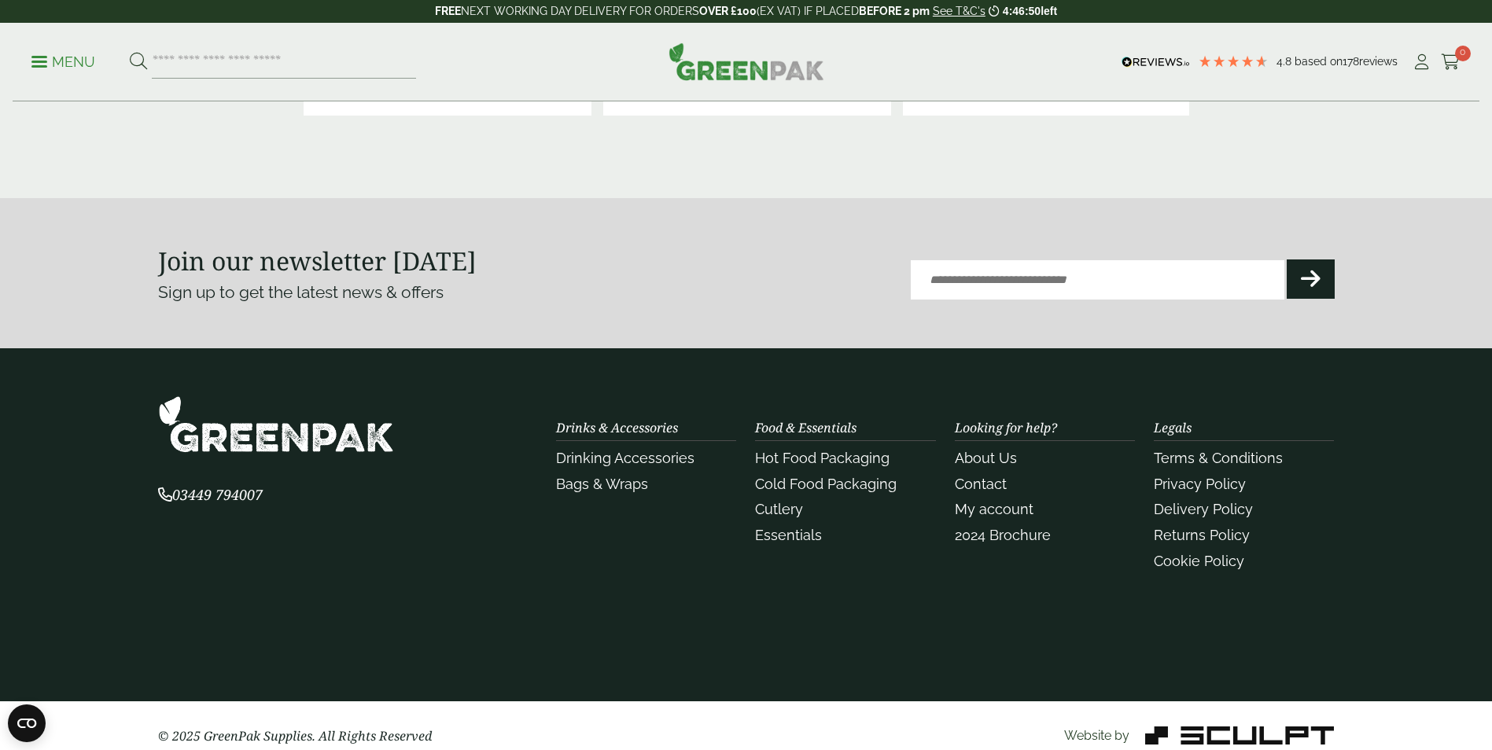
scroll to position [3518, 0]
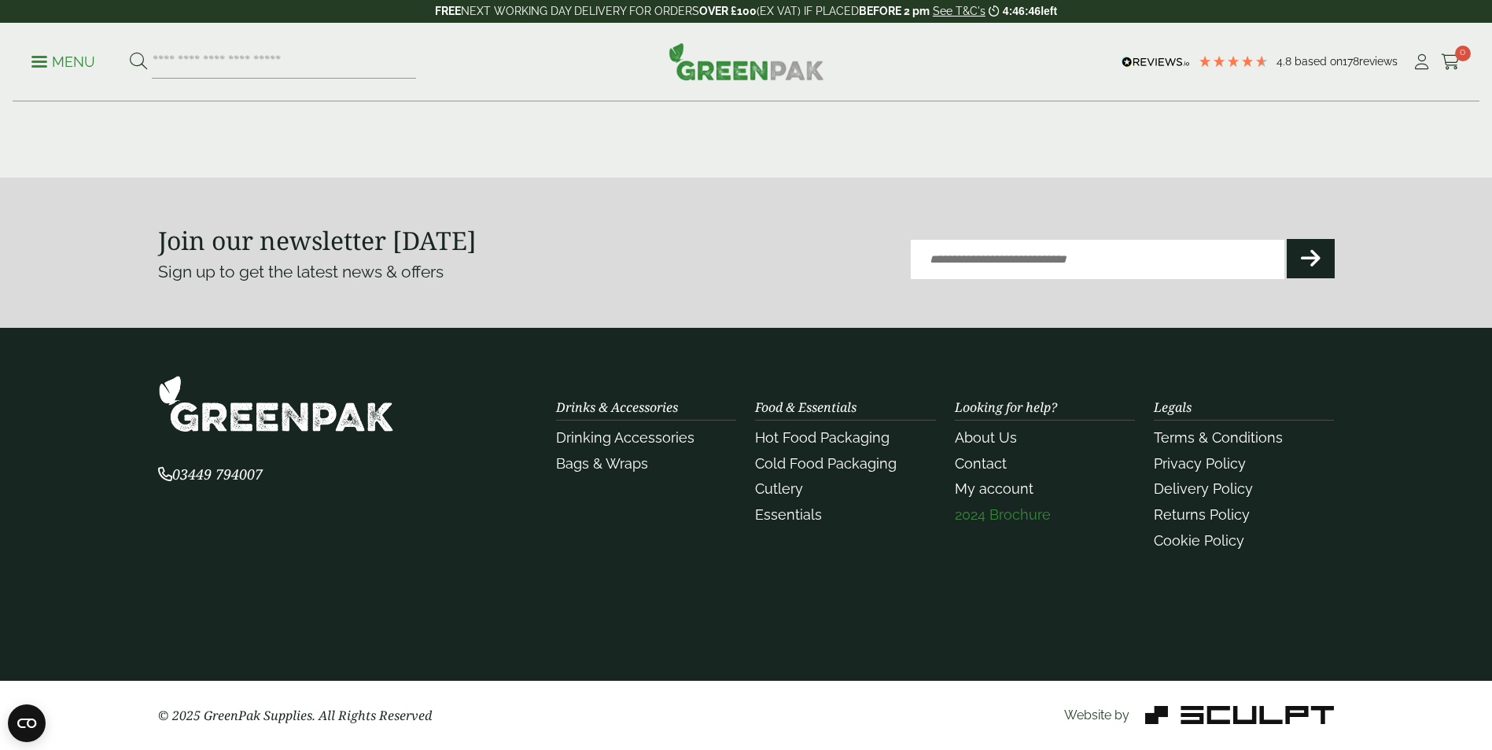
click at [987, 521] on link "2024 Brochure" at bounding box center [1003, 515] width 96 height 17
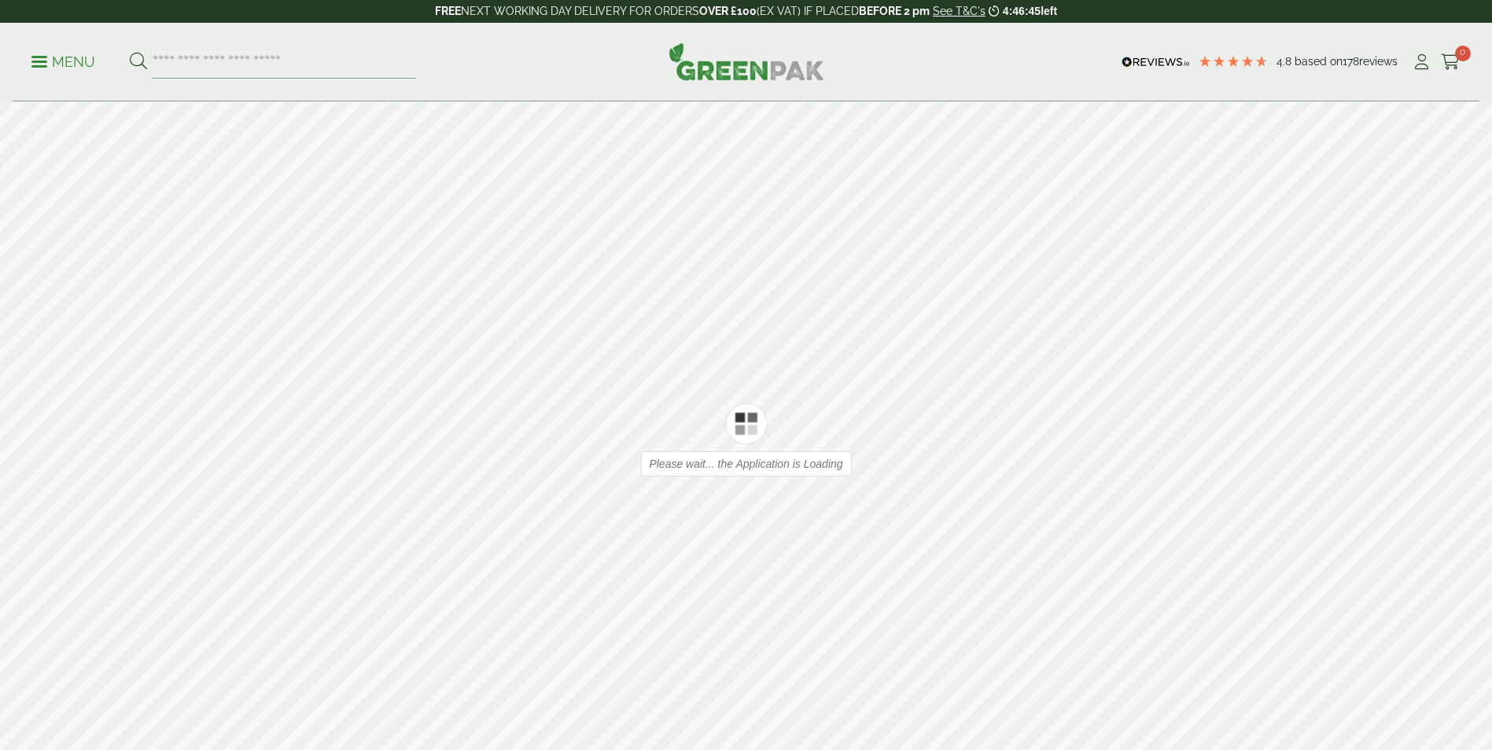
type input "*"
type input "**"
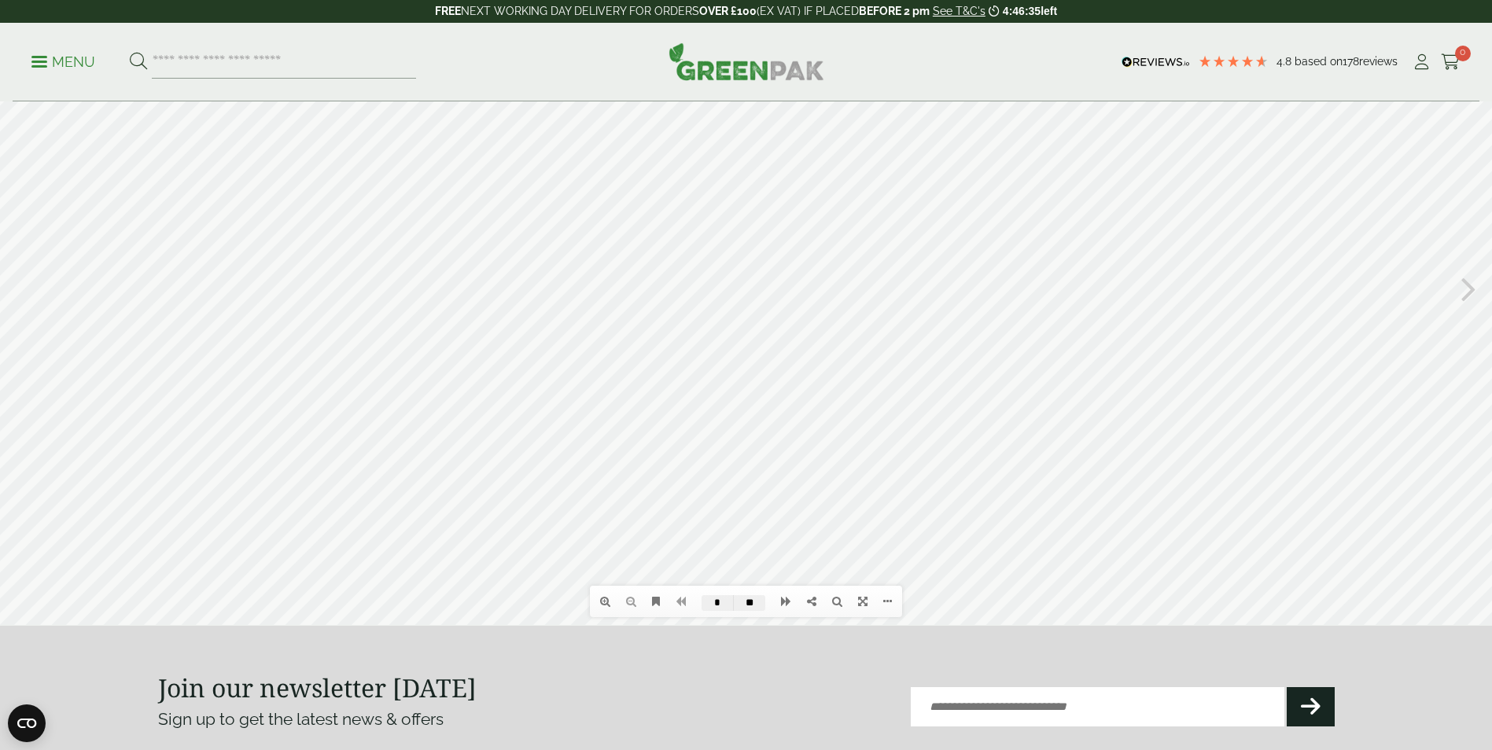
scroll to position [157, 0]
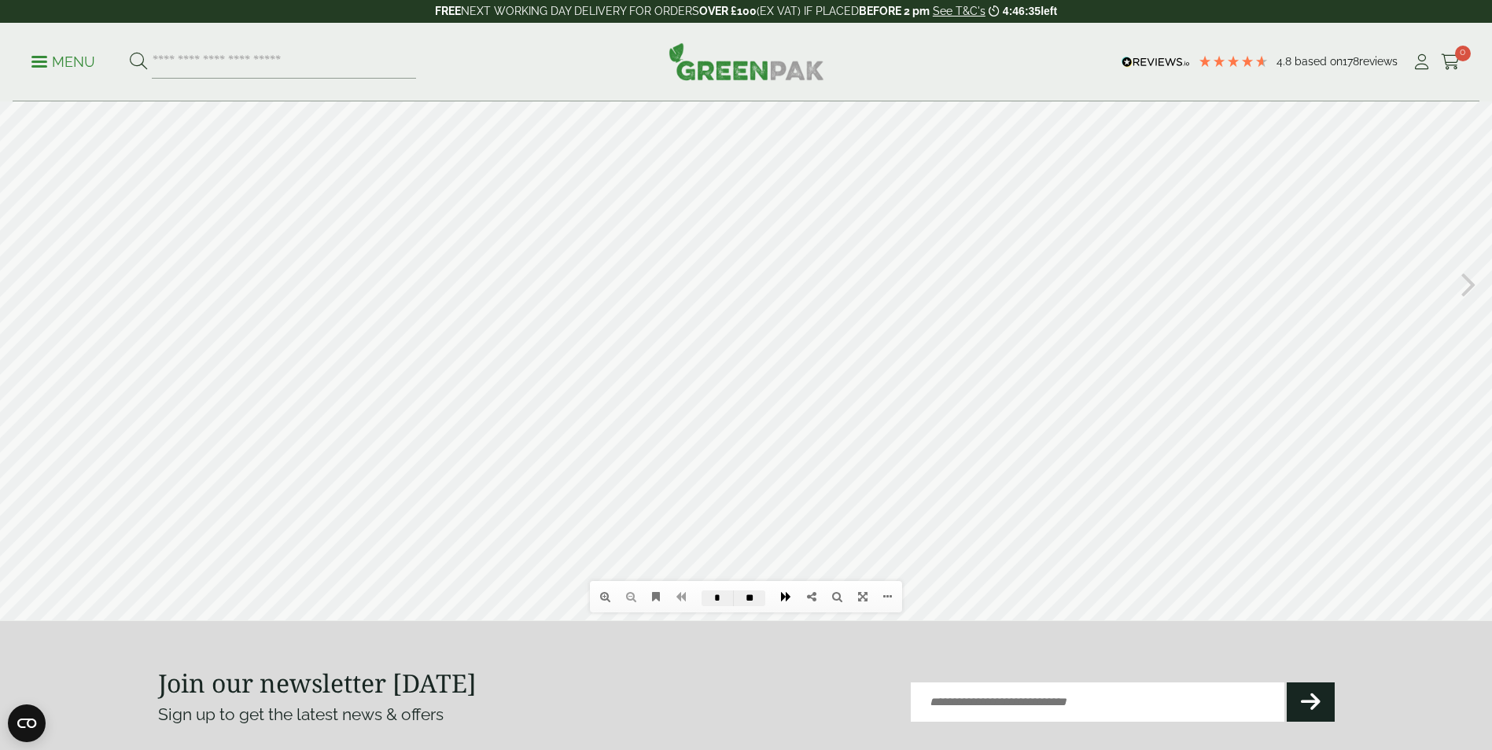
click at [783, 596] on icon at bounding box center [786, 596] width 10 height 11
click at [780, 596] on link at bounding box center [786, 597] width 26 height 27
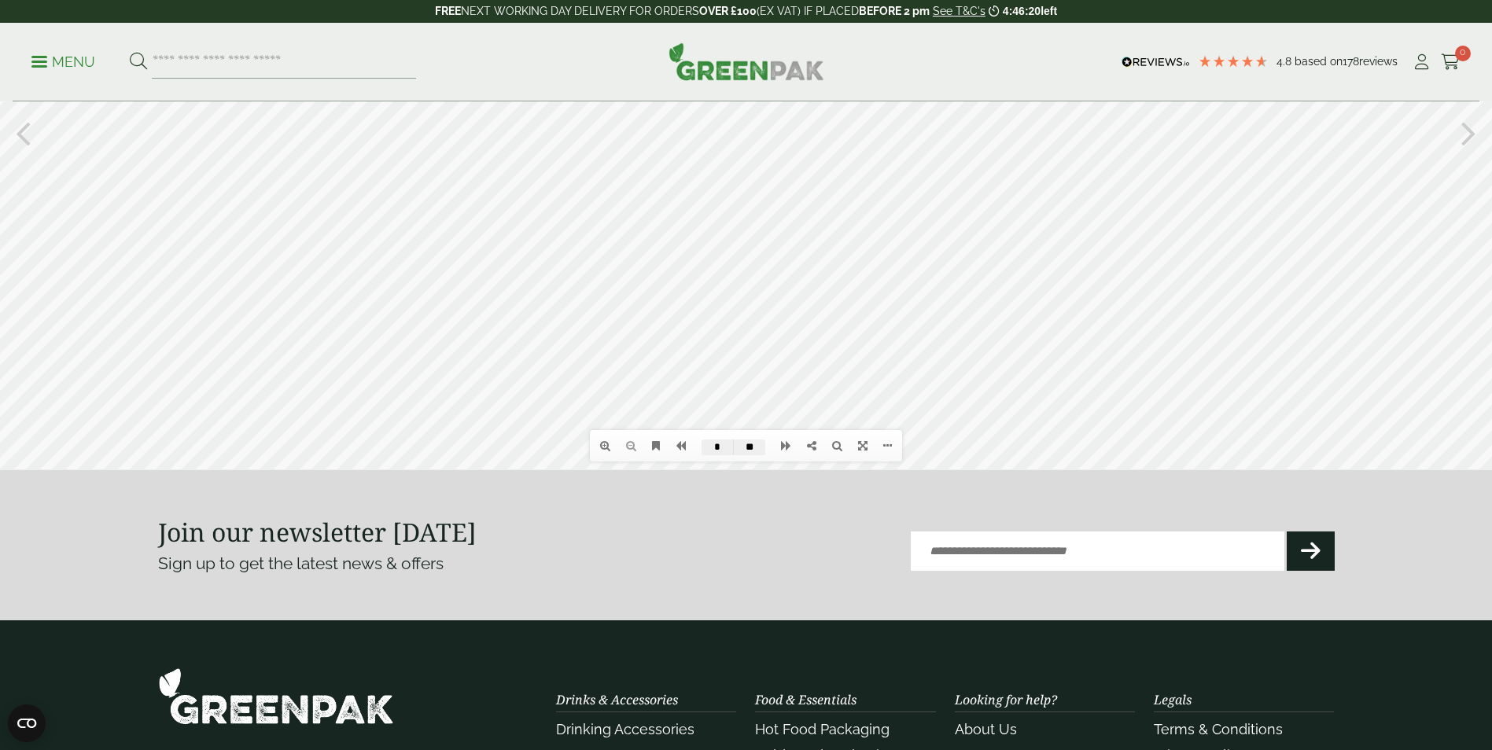
drag, startPoint x: 1500, startPoint y: 351, endPoint x: 1457, endPoint y: 233, distance: 125.7
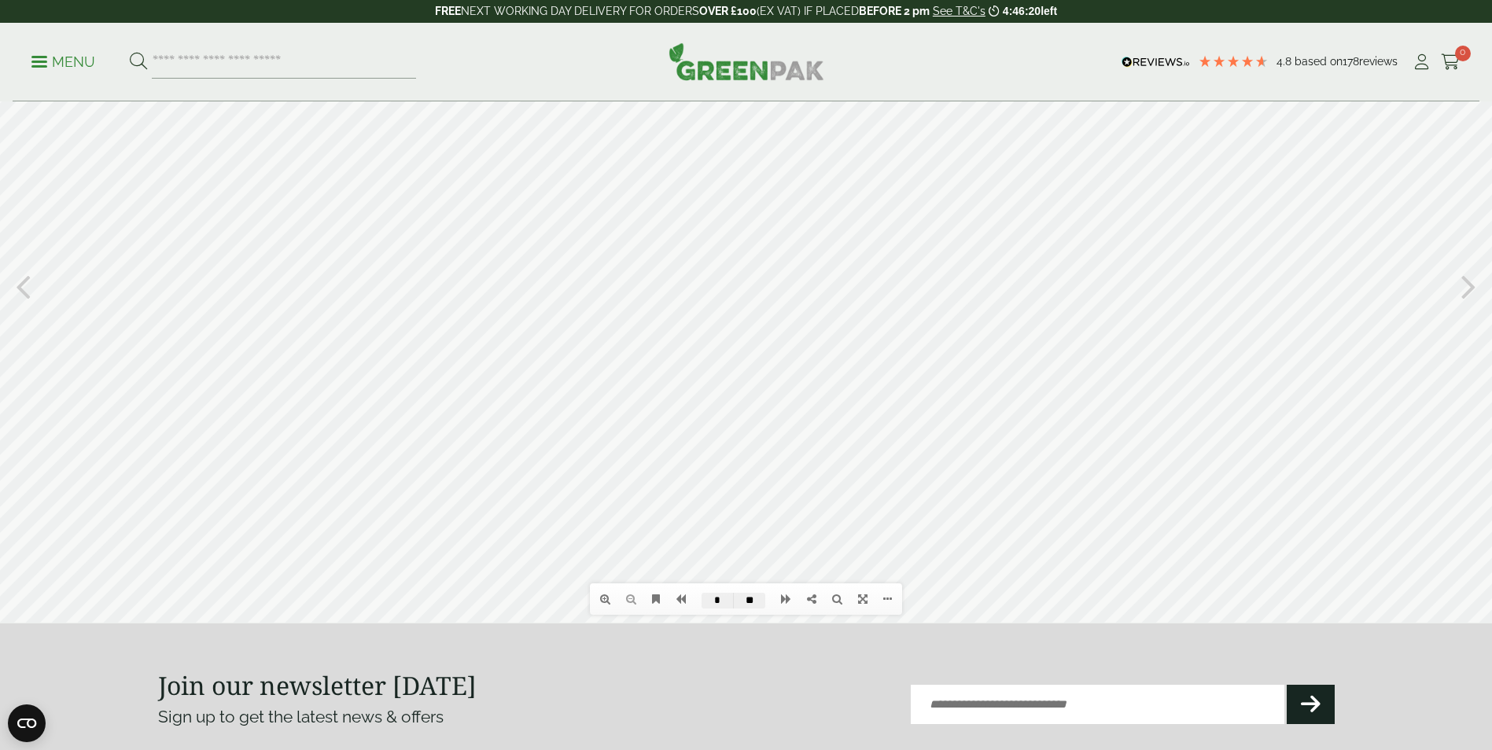
drag, startPoint x: 1461, startPoint y: 135, endPoint x: 1464, endPoint y: 115, distance: 20.7
click at [1464, 115] on div at bounding box center [746, 285] width 1492 height 676
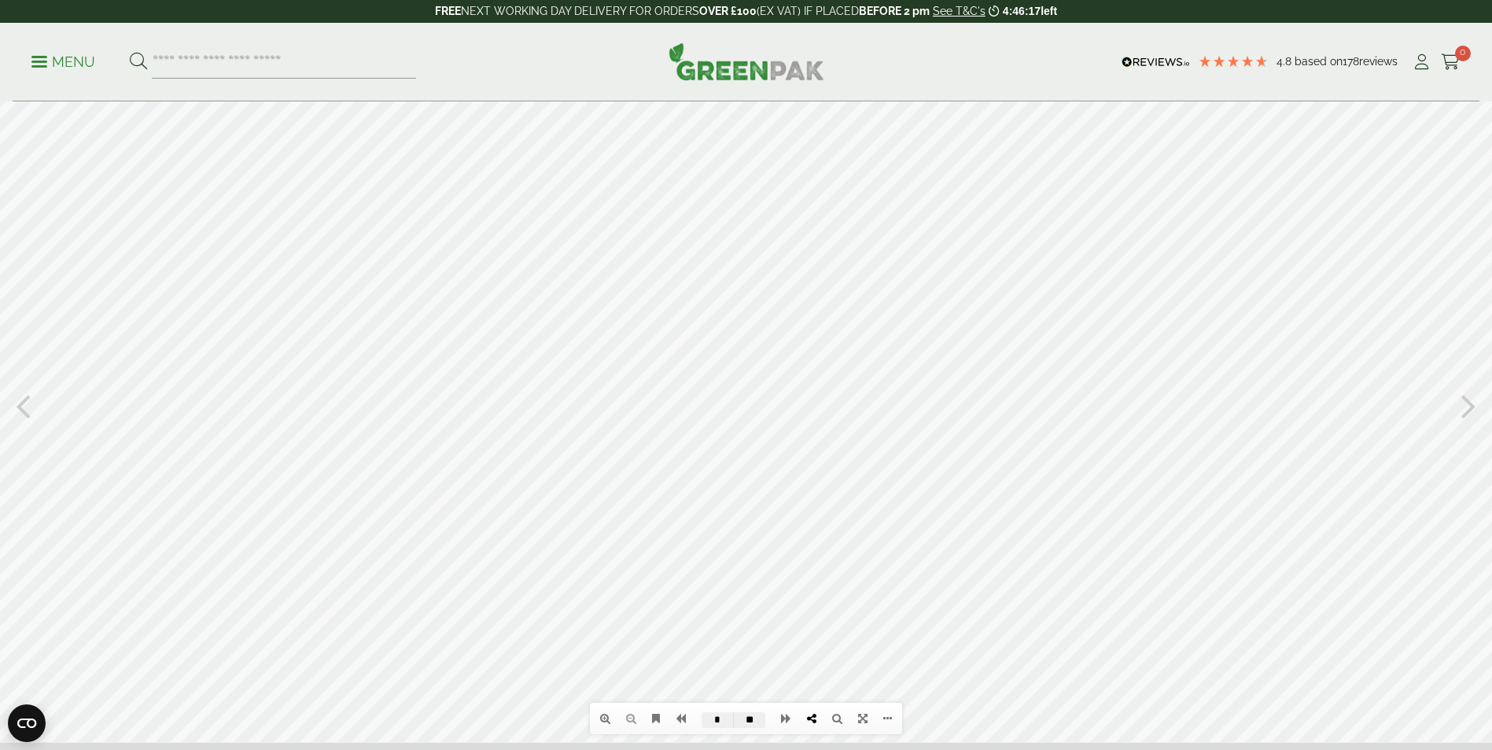
scroll to position [37, 0]
click at [783, 721] on icon at bounding box center [786, 717] width 10 height 11
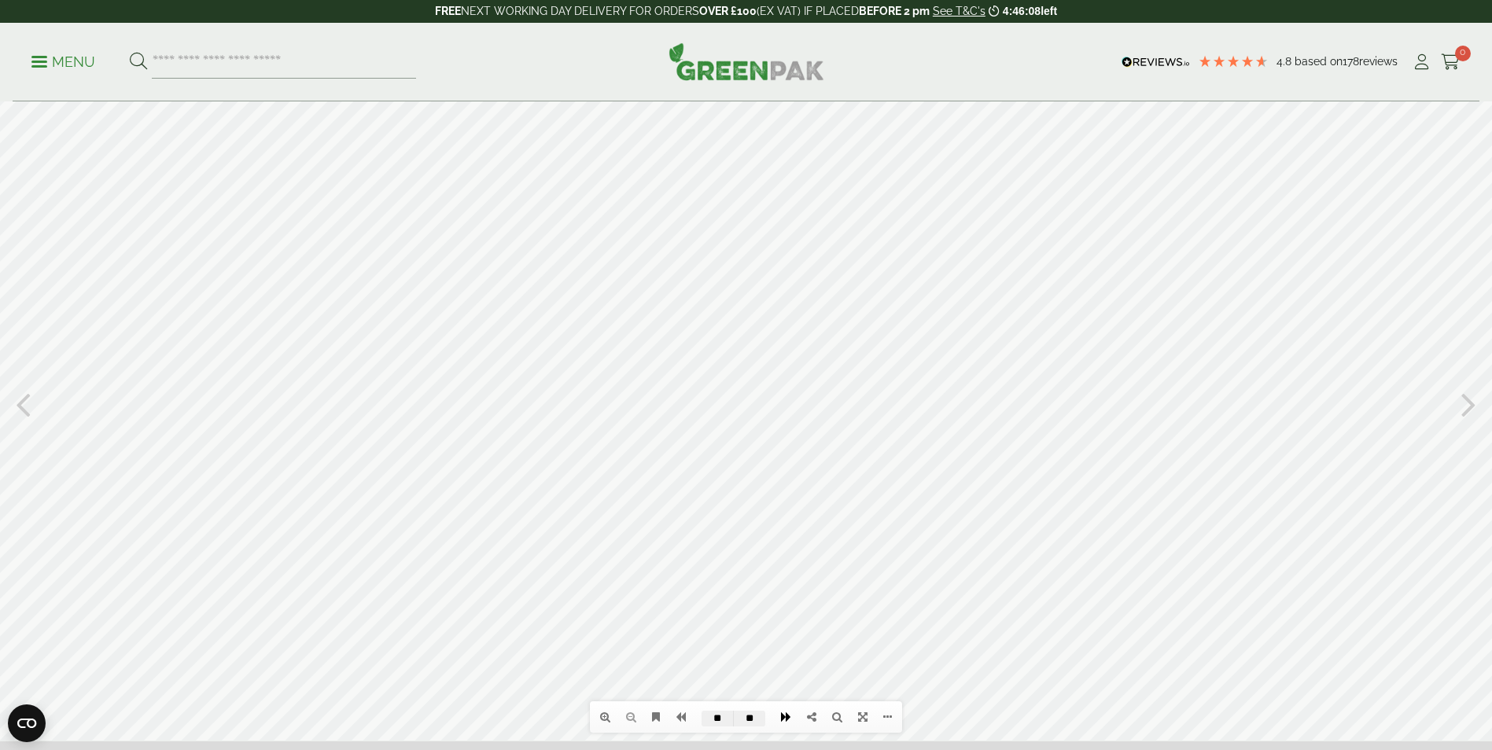
click at [783, 721] on icon at bounding box center [786, 717] width 10 height 11
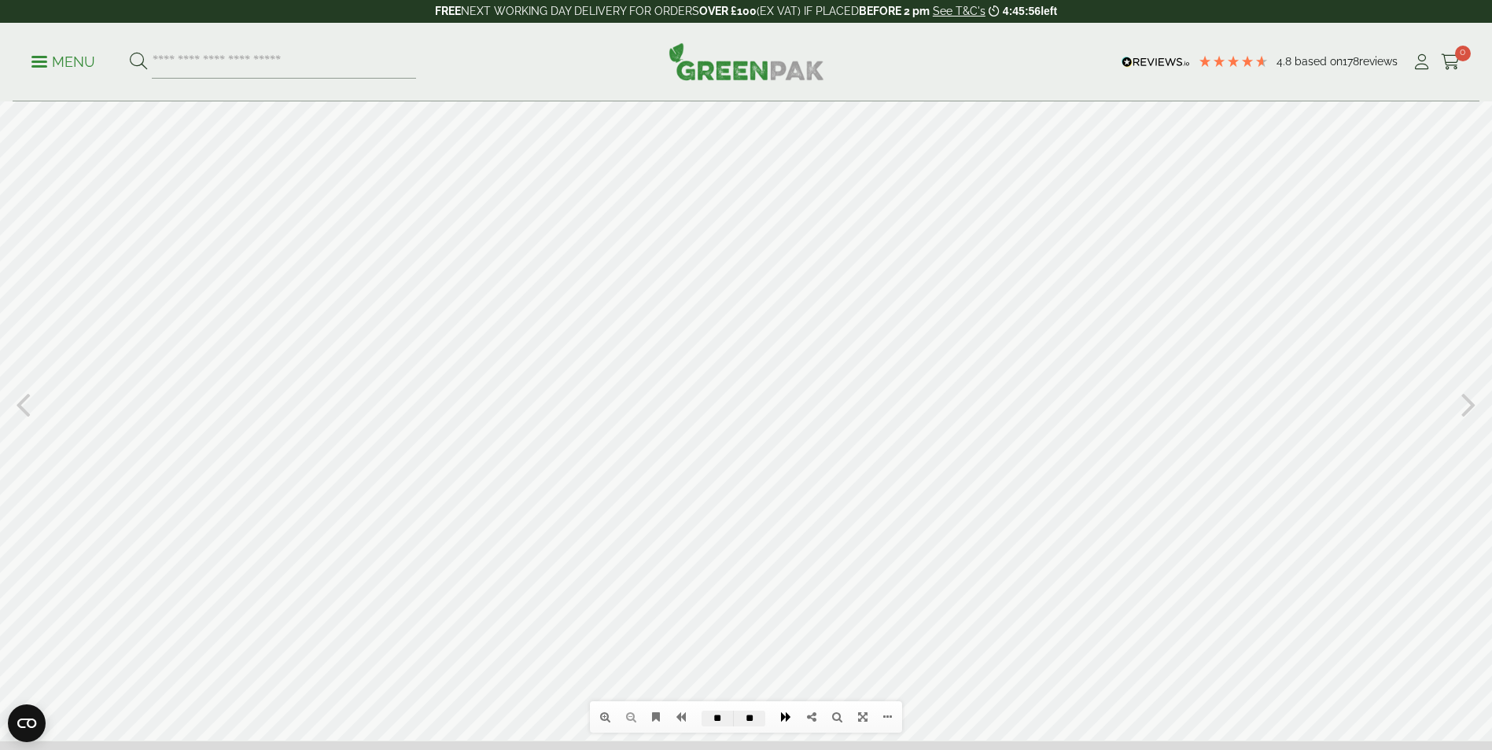
click at [783, 721] on icon at bounding box center [786, 717] width 10 height 11
click at [684, 720] on icon at bounding box center [681, 717] width 10 height 11
click at [782, 719] on icon at bounding box center [786, 717] width 10 height 11
click at [675, 717] on link at bounding box center [681, 717] width 26 height 27
click at [779, 713] on link at bounding box center [786, 717] width 26 height 27
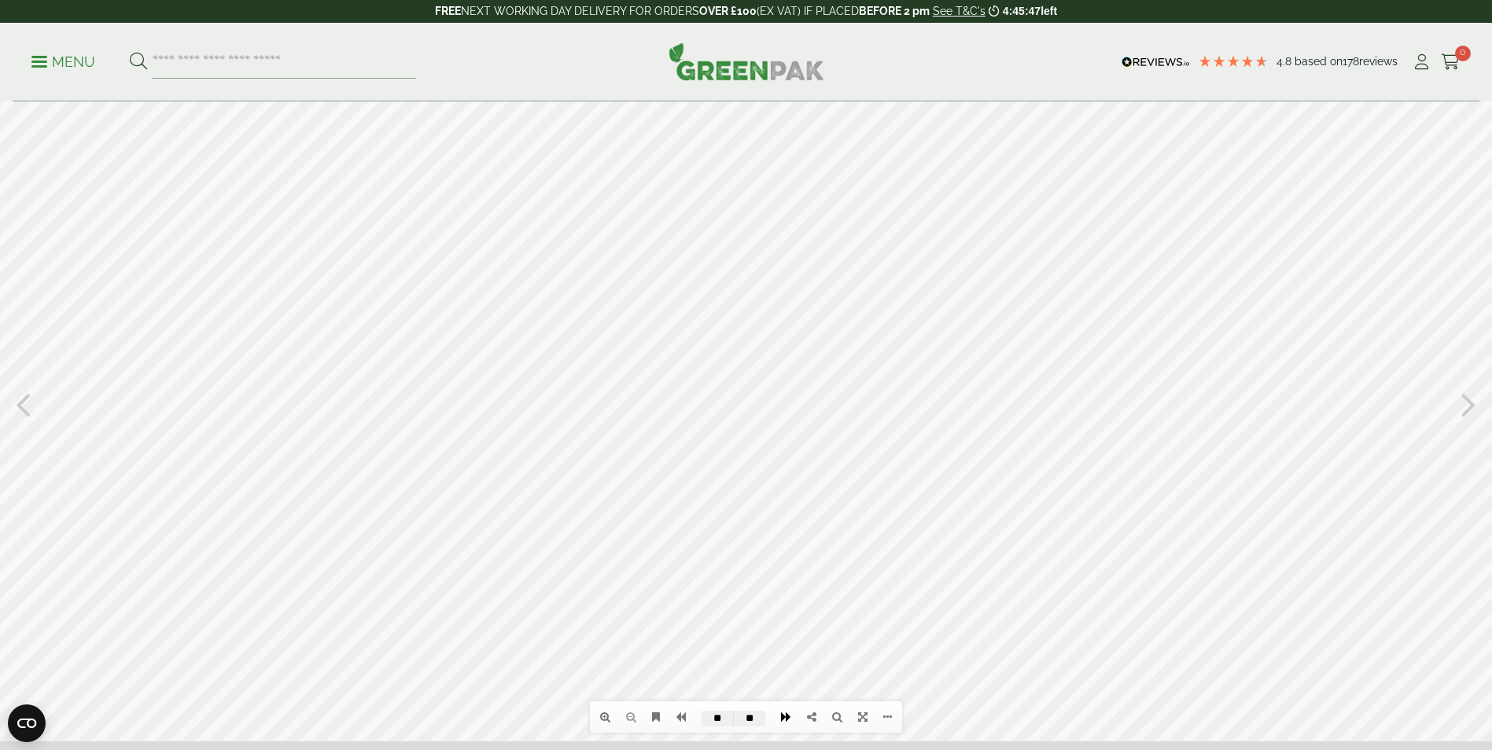
click at [779, 713] on link at bounding box center [786, 717] width 26 height 27
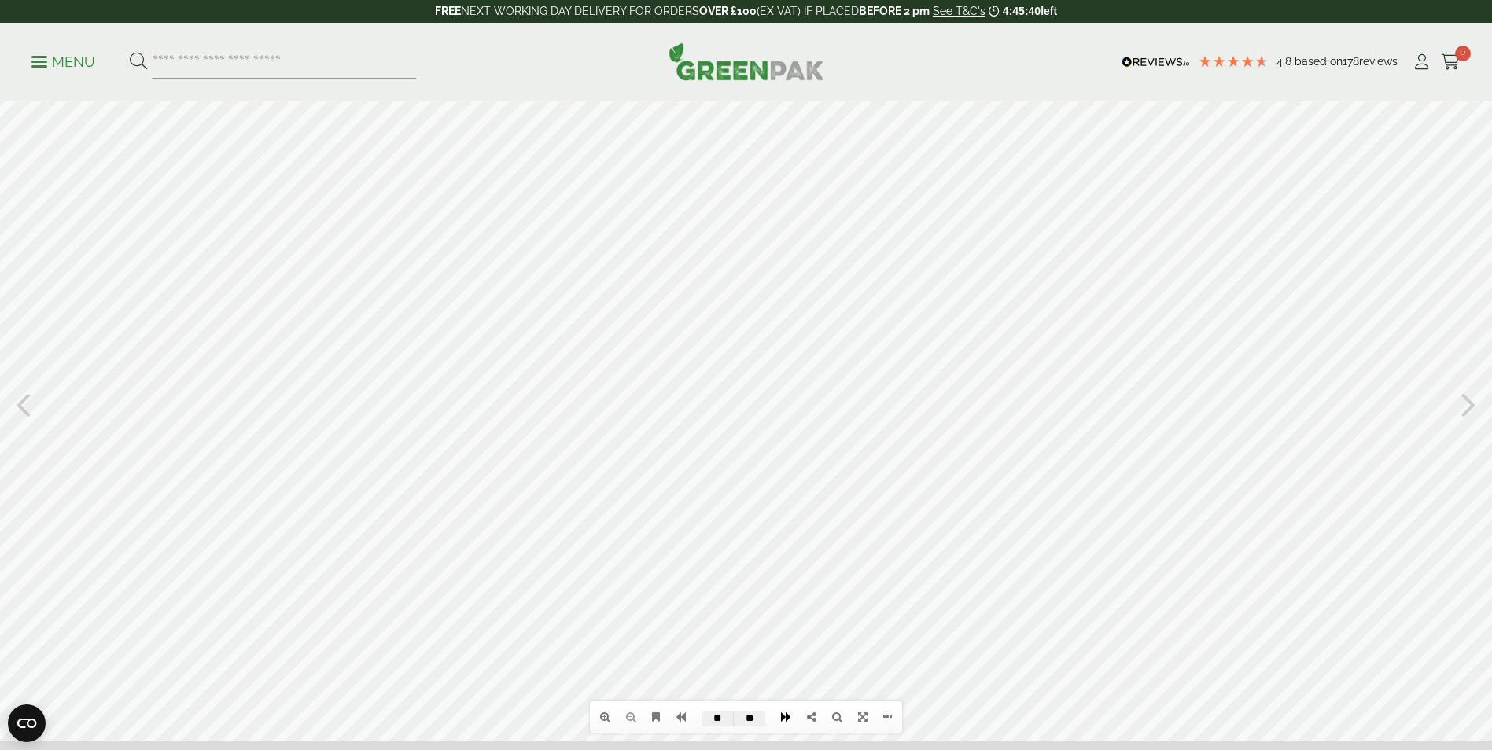
click at [779, 713] on link at bounding box center [786, 717] width 26 height 27
type input "**"
click at [1240, 334] on div at bounding box center [746, 403] width 1492 height 676
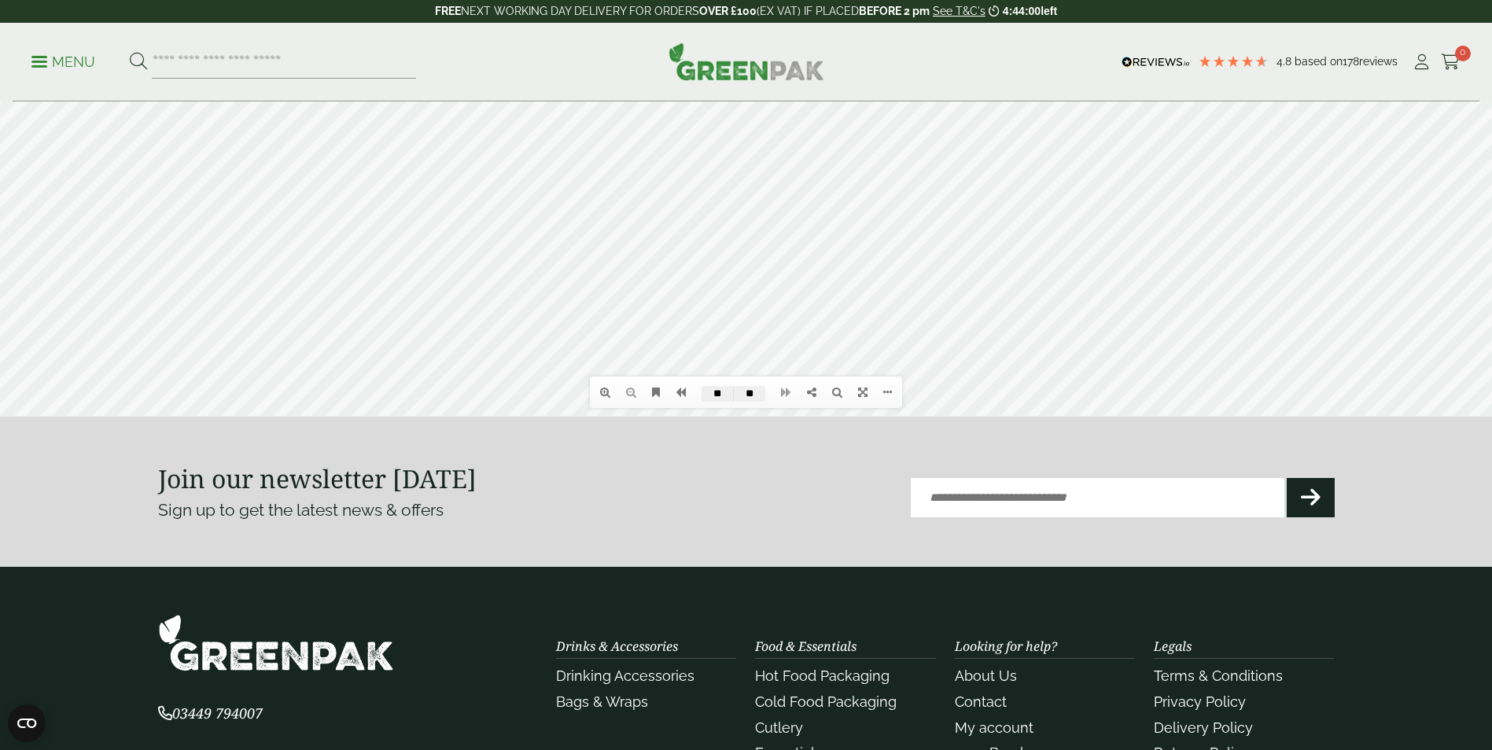
scroll to position [0, 0]
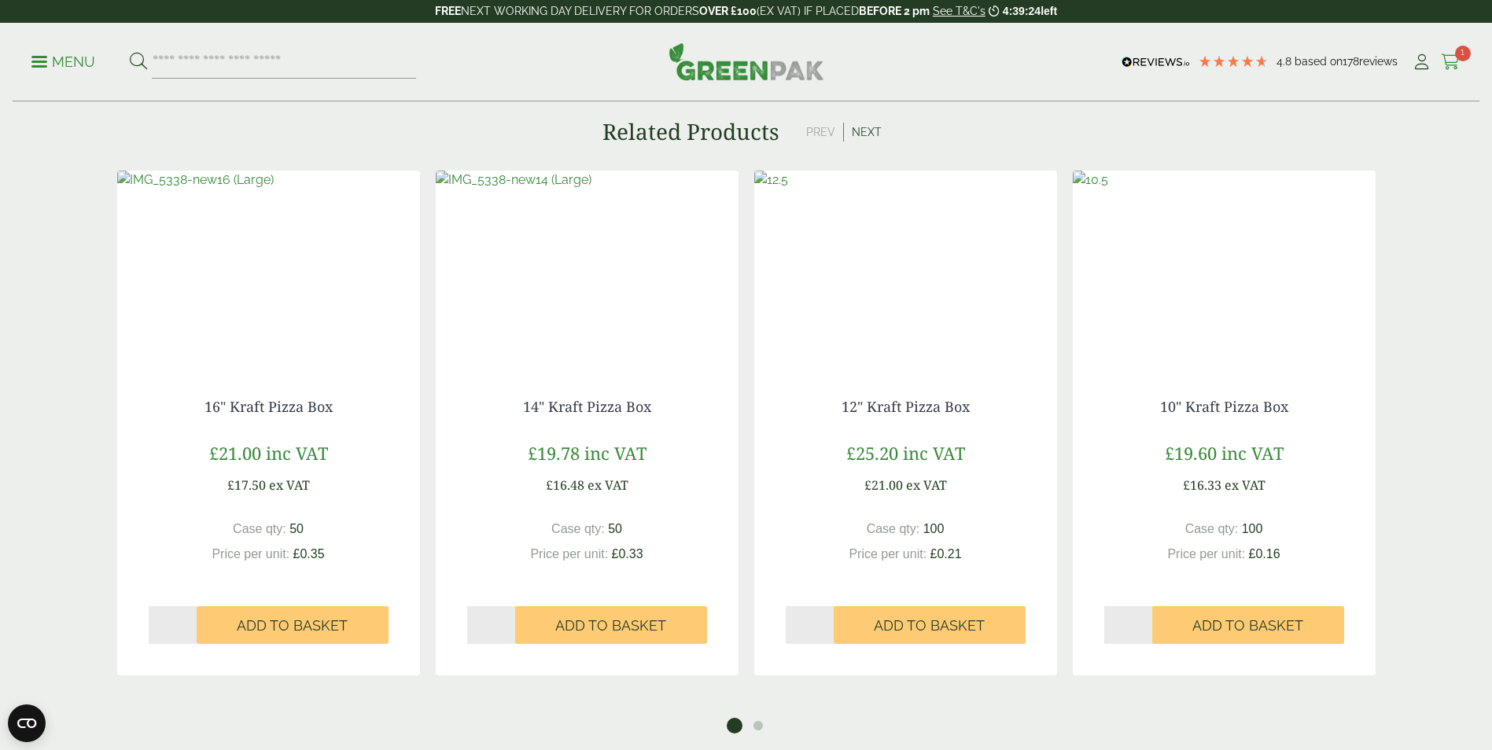
click at [1469, 53] on span "1" at bounding box center [1463, 54] width 16 height 16
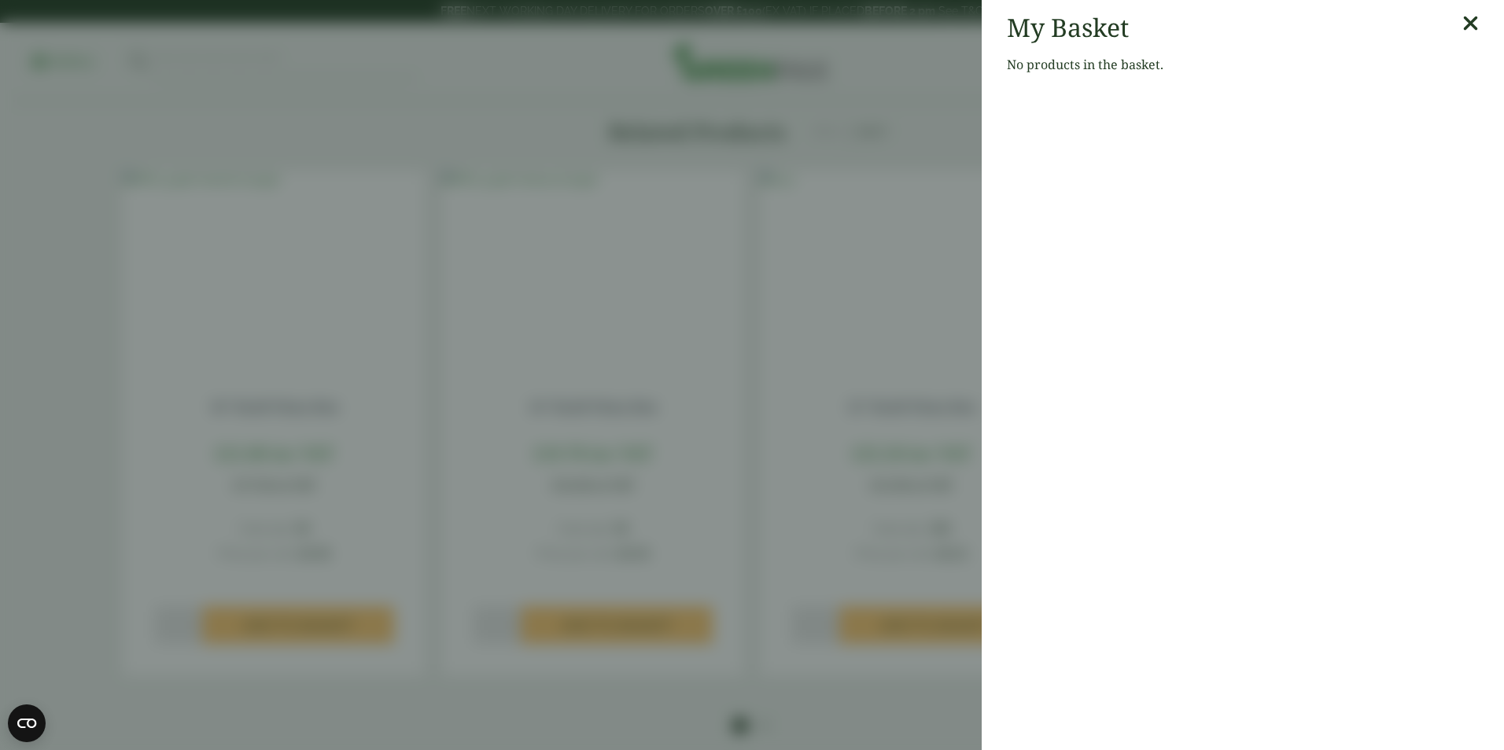
click at [1466, 22] on icon at bounding box center [1470, 24] width 17 height 22
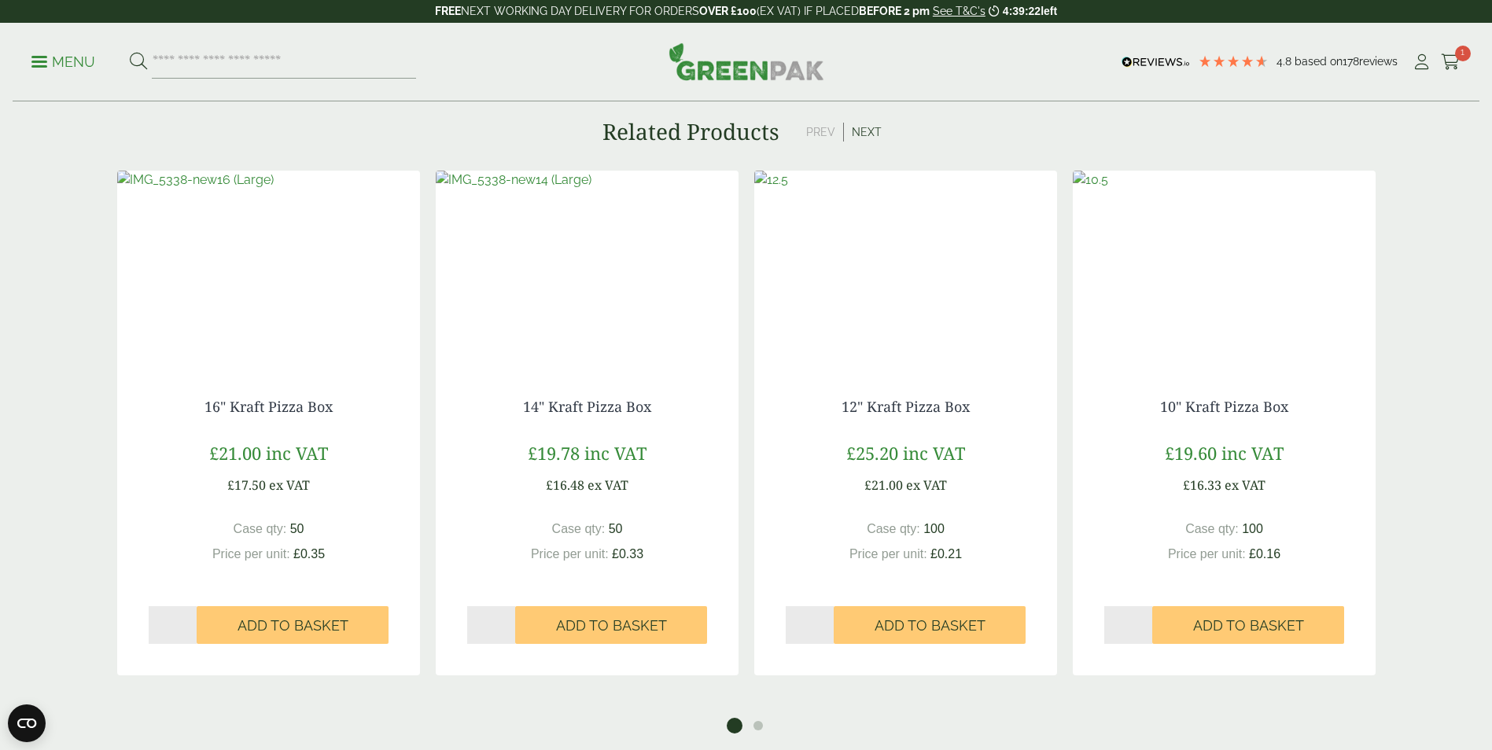
scroll to position [2438, 0]
